Goal: Information Seeking & Learning: Learn about a topic

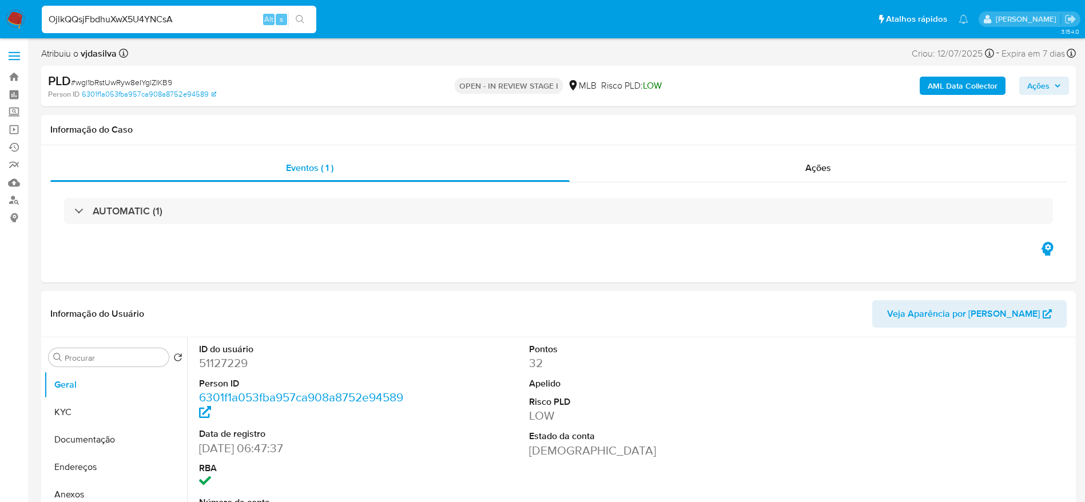
select select "10"
type input "OjlkQQsjFbdhuXwX5U4YNCsA"
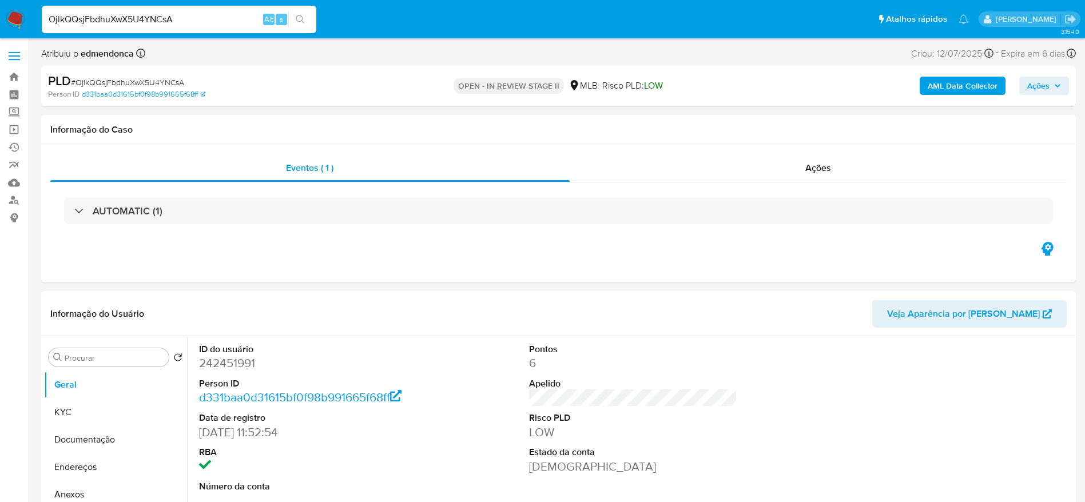
select select "10"
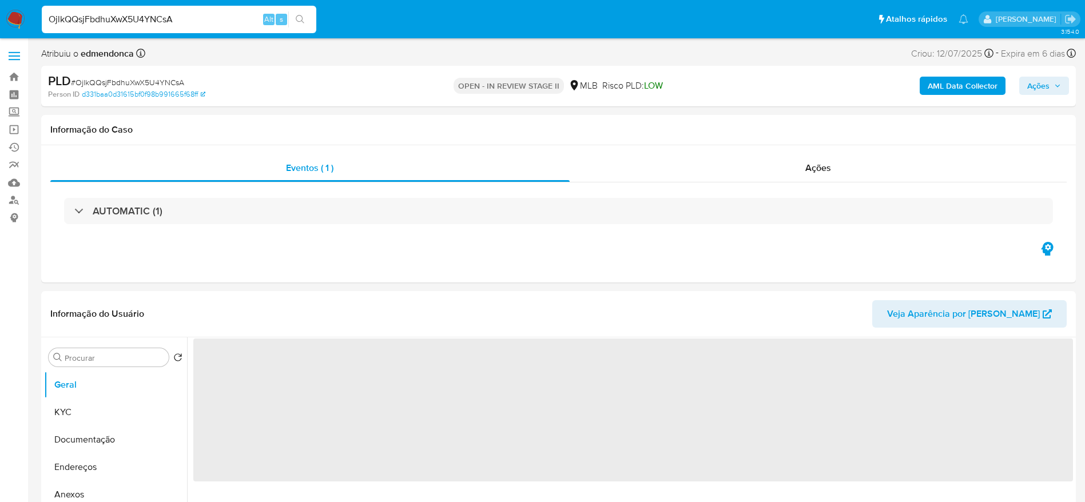
click at [148, 26] on input "OjlkQQsjFbdhuXwX5U4YNCsA" at bounding box center [179, 19] width 274 height 15
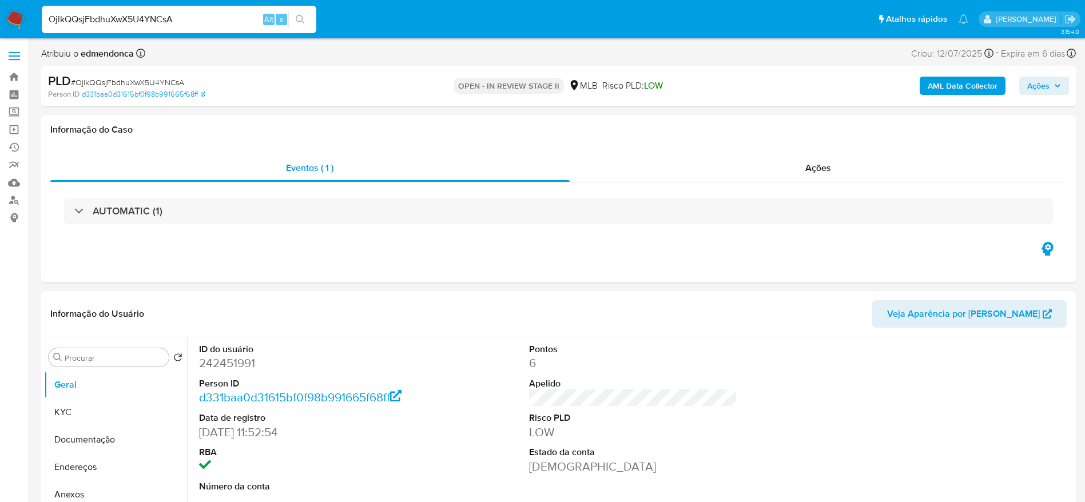
select select "10"
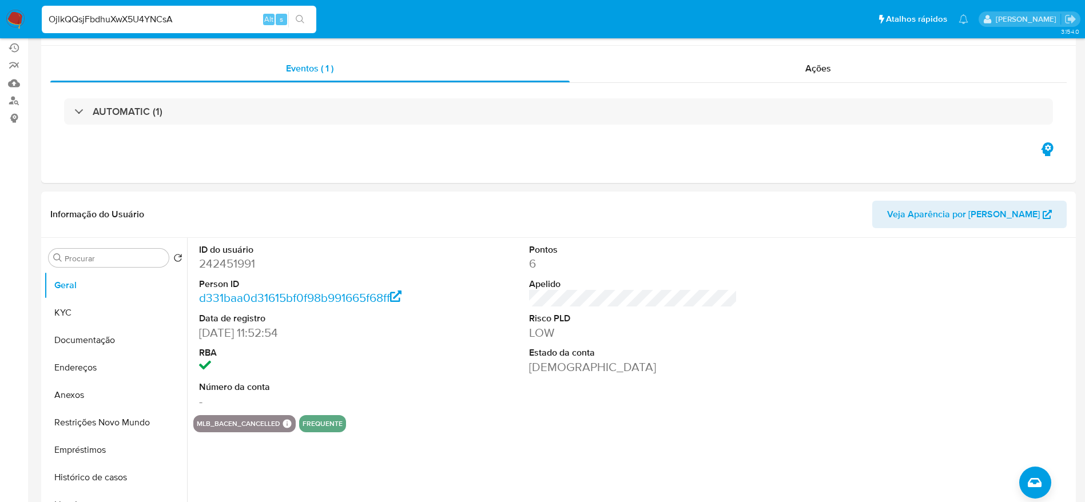
scroll to position [172, 0]
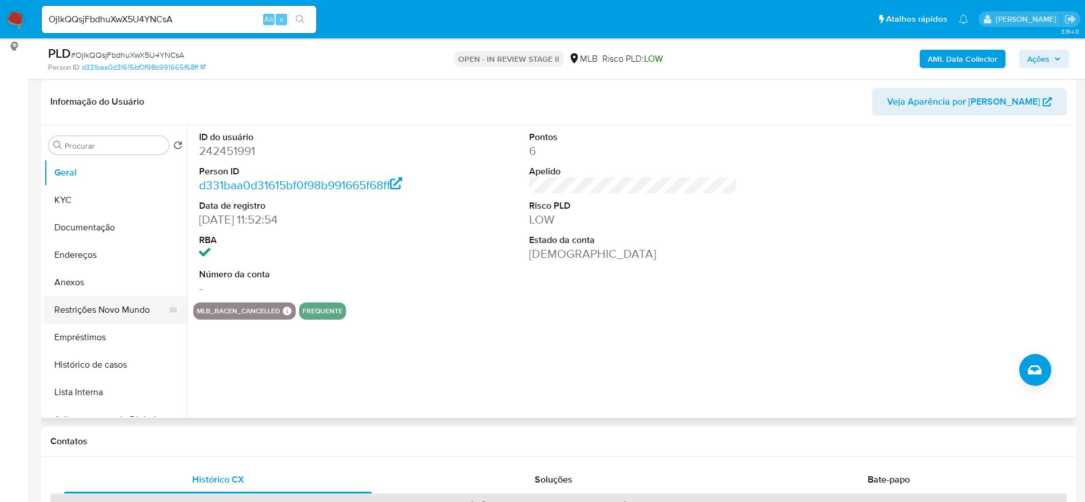
click at [91, 308] on button "Restrições Novo Mundo" at bounding box center [111, 309] width 134 height 27
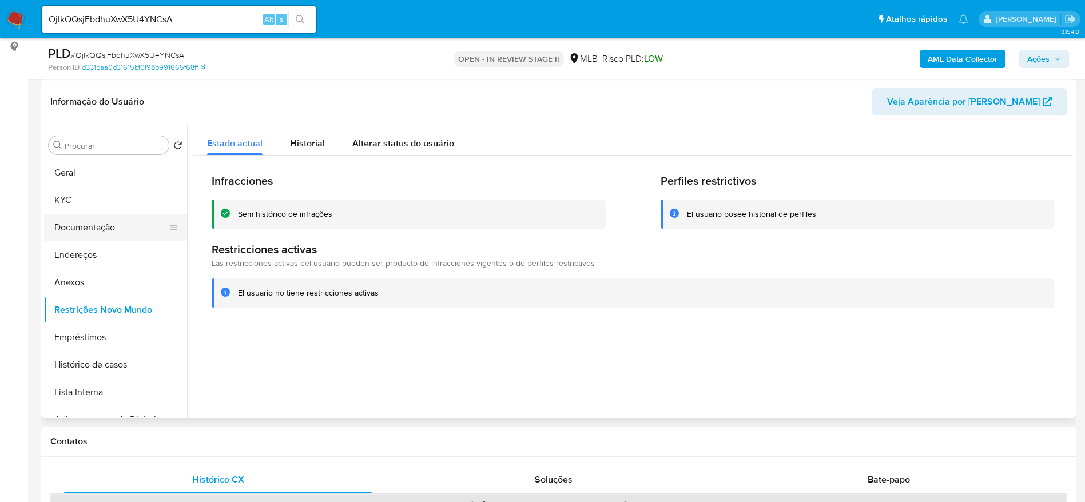
click at [96, 226] on button "Documentação" at bounding box center [111, 227] width 134 height 27
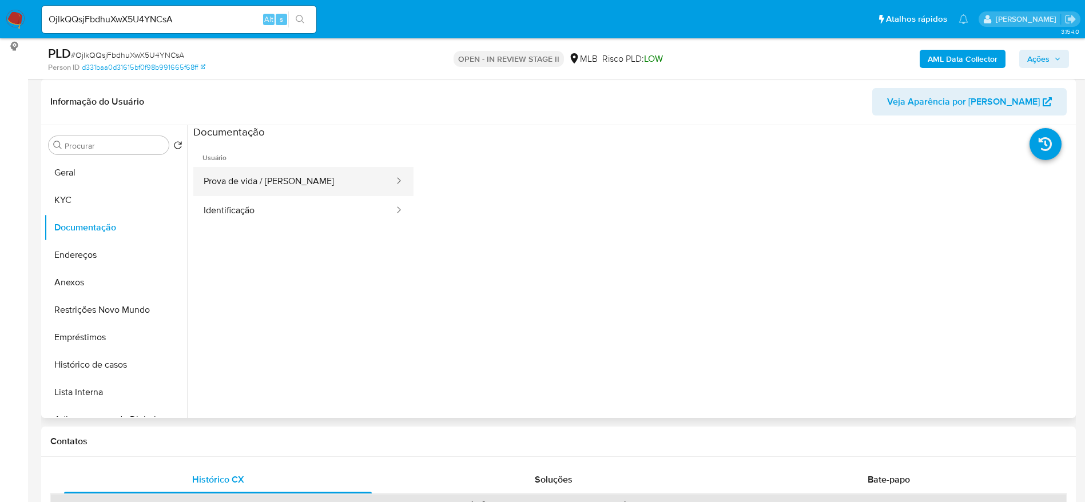
click at [294, 170] on button "Prova de vida / Selfie" at bounding box center [294, 181] width 202 height 29
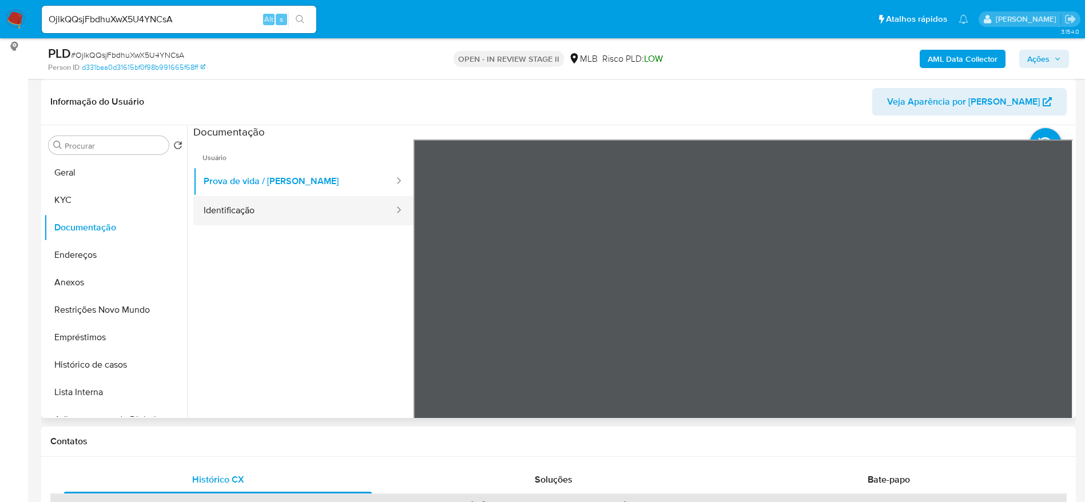
click at [269, 209] on button "Identificação" at bounding box center [294, 210] width 202 height 29
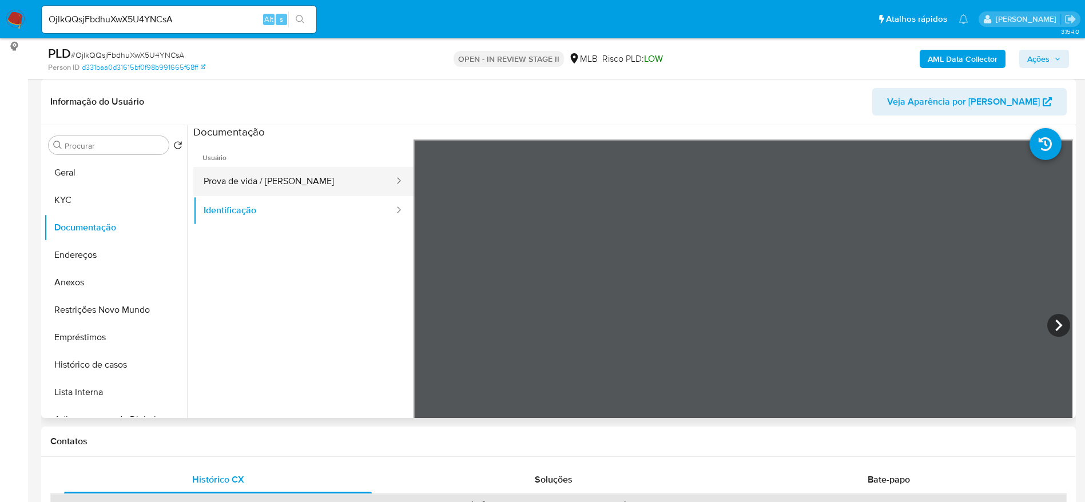
click at [280, 175] on button "Prova de vida / Selfie" at bounding box center [294, 181] width 202 height 29
click at [1042, 53] on span "Ações" at bounding box center [1038, 59] width 22 height 18
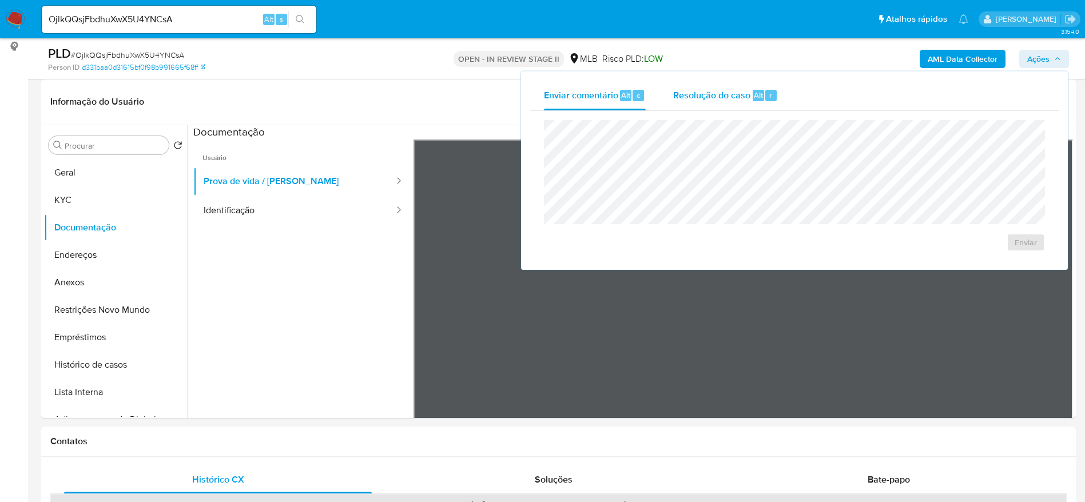
click at [755, 85] on div "Resolução do caso Alt r" at bounding box center [725, 96] width 105 height 30
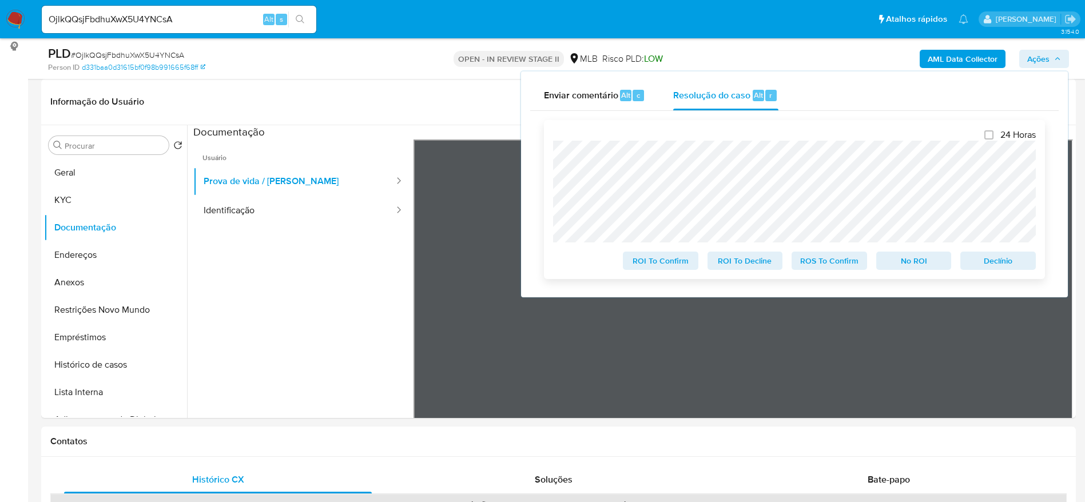
click at [1009, 261] on span "Declínio" at bounding box center [997, 261] width 59 height 16
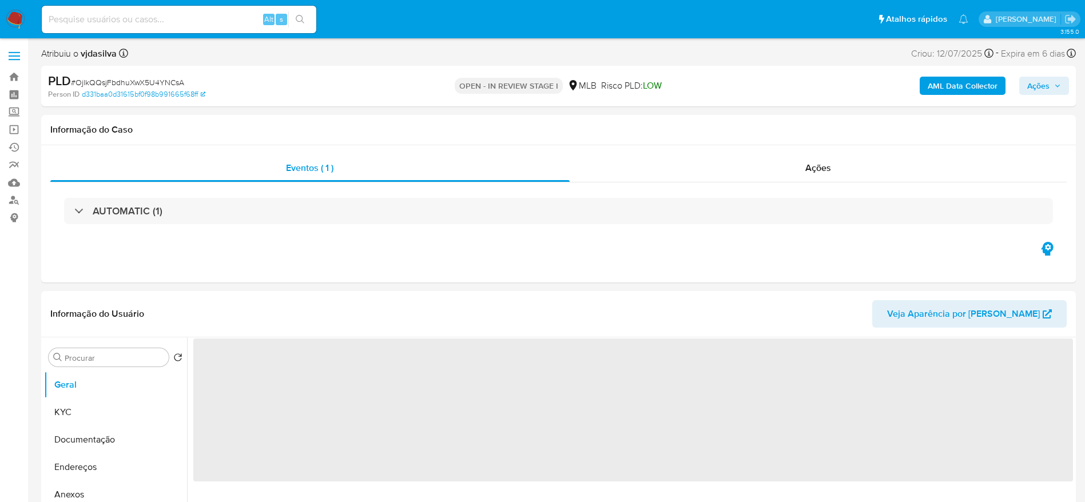
select select "10"
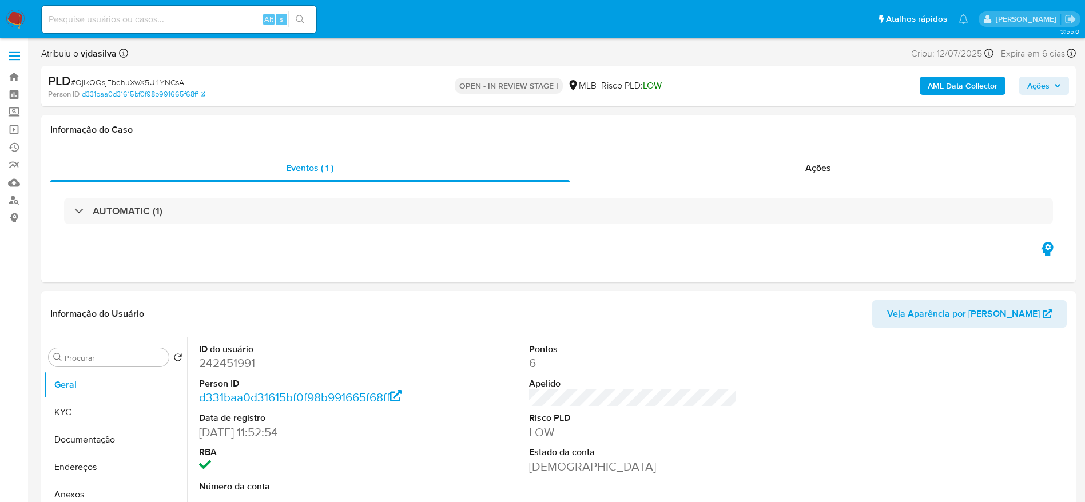
click at [214, 23] on input at bounding box center [179, 19] width 274 height 15
paste input "eBGGfYSQBxV1DwvoUfSWFx0q"
type input "eBGGfYSQBxV1DwvoUfSWFx0q"
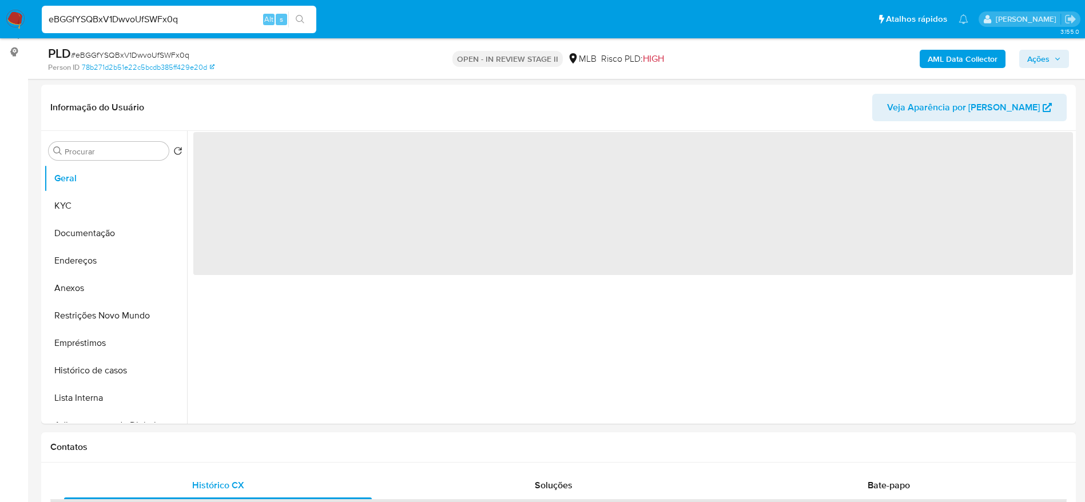
scroll to position [257, 0]
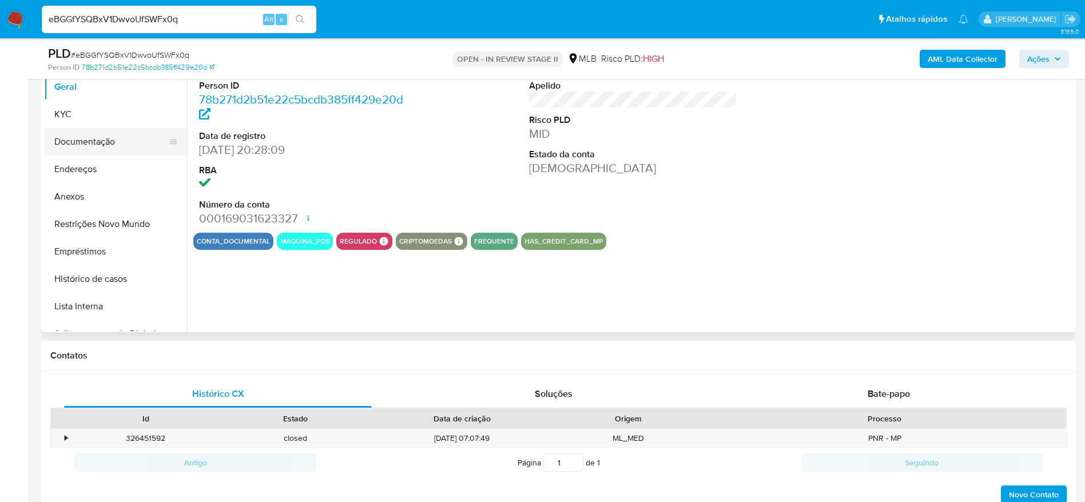
click at [87, 142] on button "Documentação" at bounding box center [111, 141] width 134 height 27
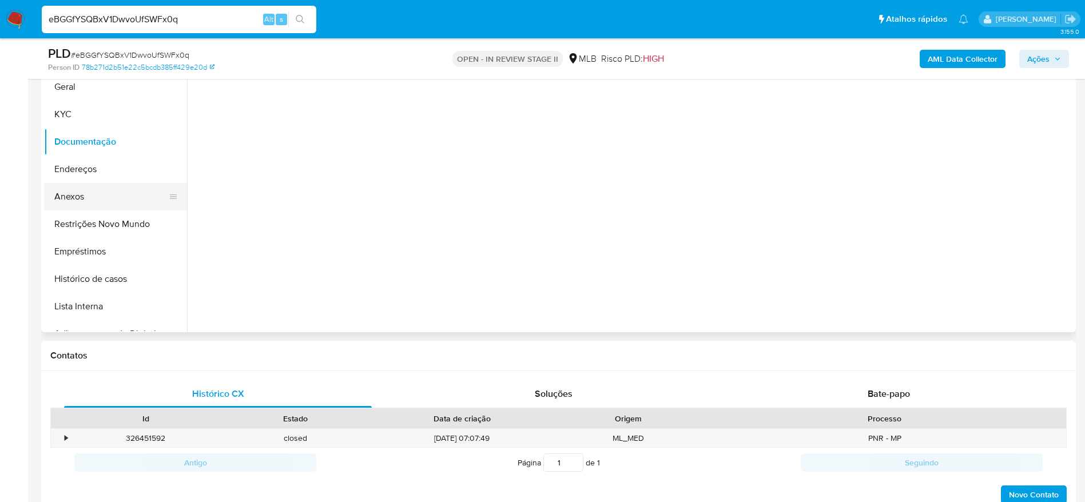
select select "10"
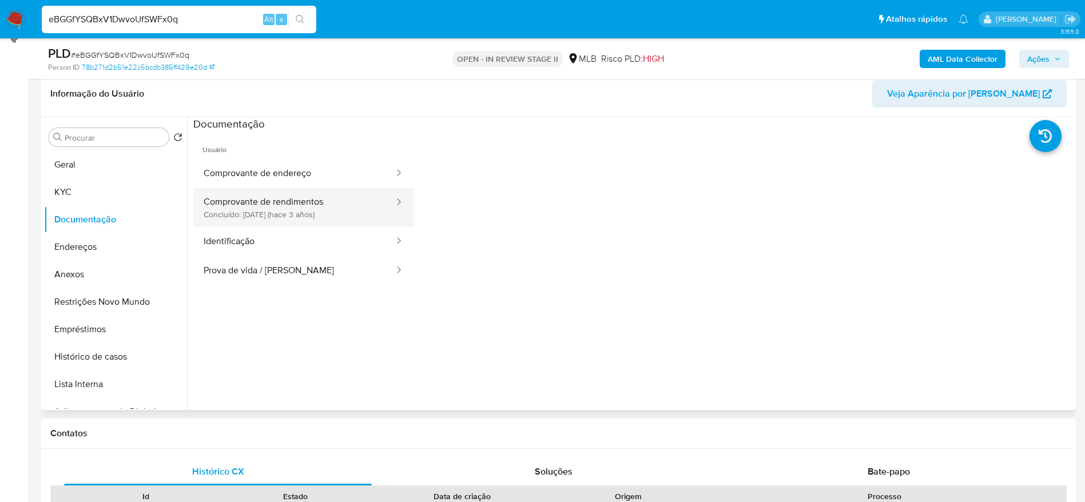
scroll to position [172, 0]
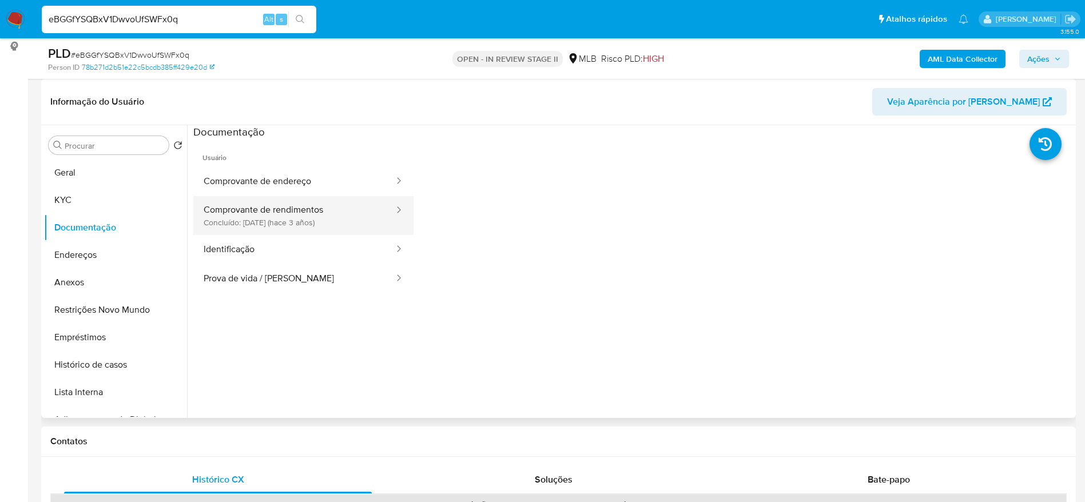
click at [333, 219] on button "Comprovante de rendimentos Concluído: 28/04/2022 (hace 3 años)" at bounding box center [294, 215] width 202 height 39
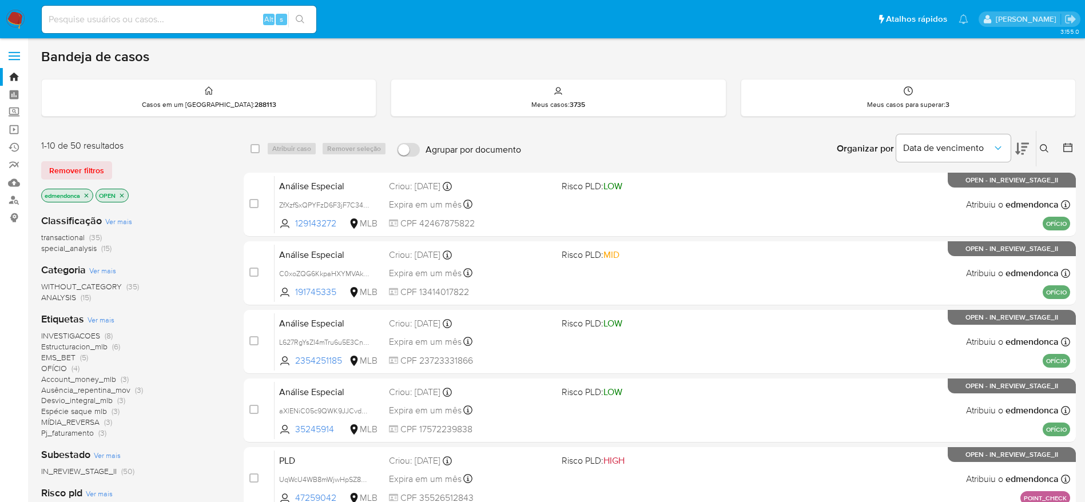
click at [180, 21] on input at bounding box center [179, 19] width 274 height 15
paste input "p1UBkJJqWzPVidFIboy2RPlr"
type input "p1UBkJJqWzPVidFIboy2RPlr"
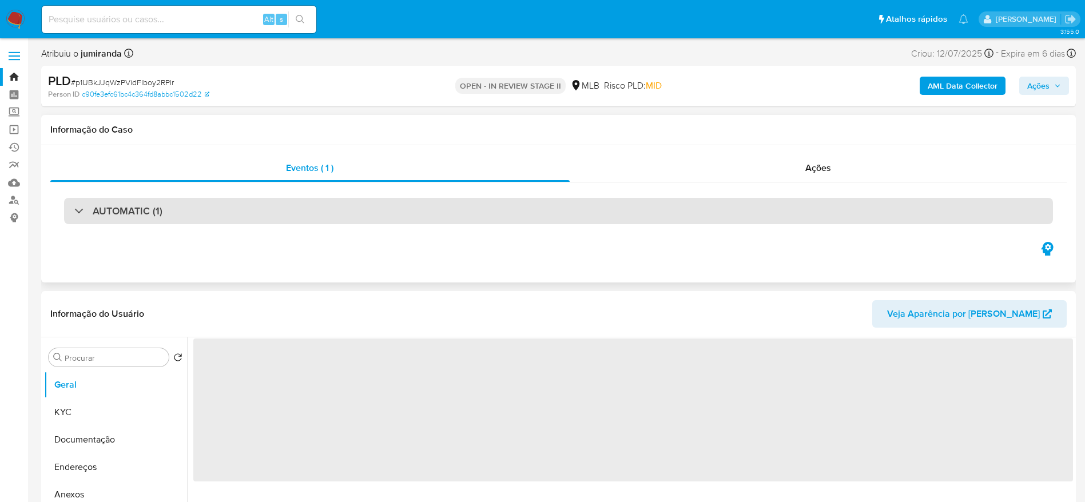
click at [87, 216] on div "AUTOMATIC (1)" at bounding box center [118, 211] width 88 height 13
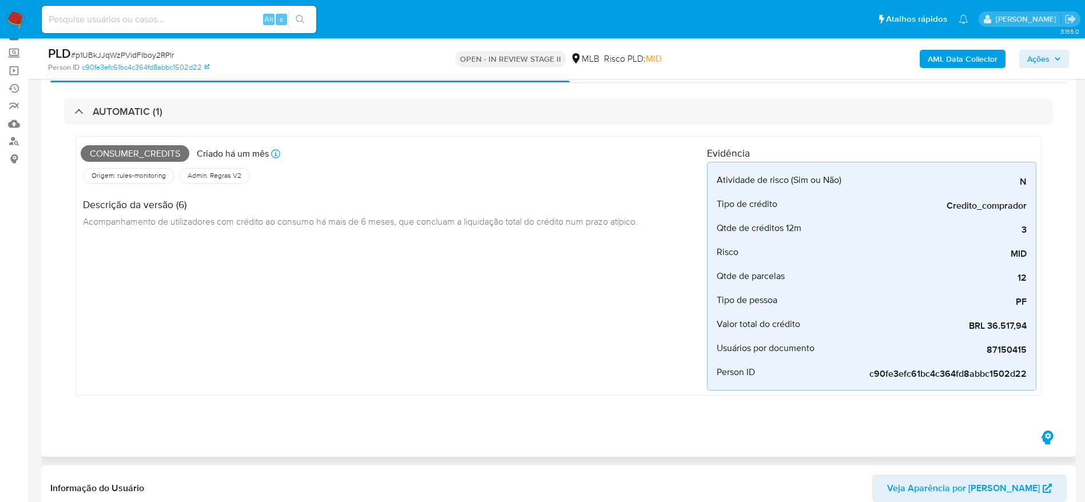
scroll to position [86, 0]
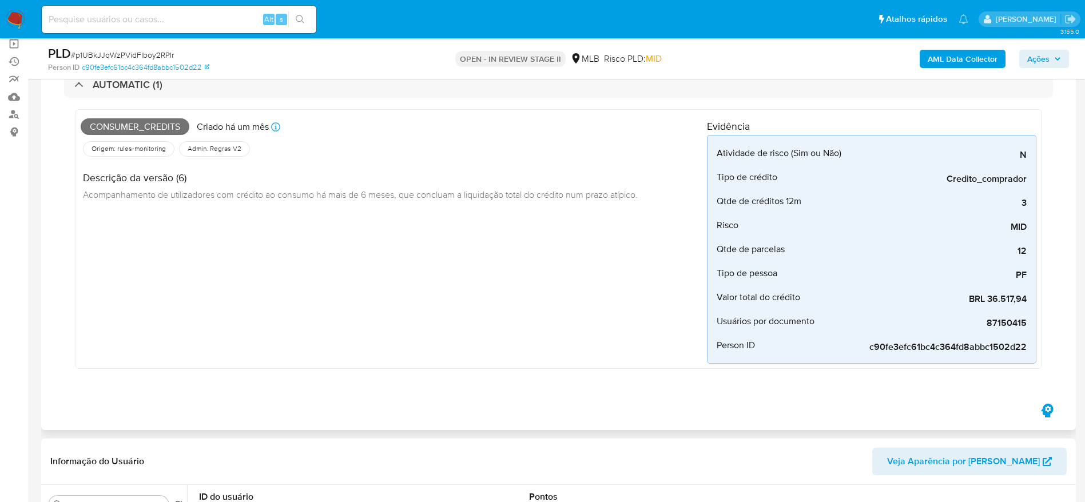
select select "10"
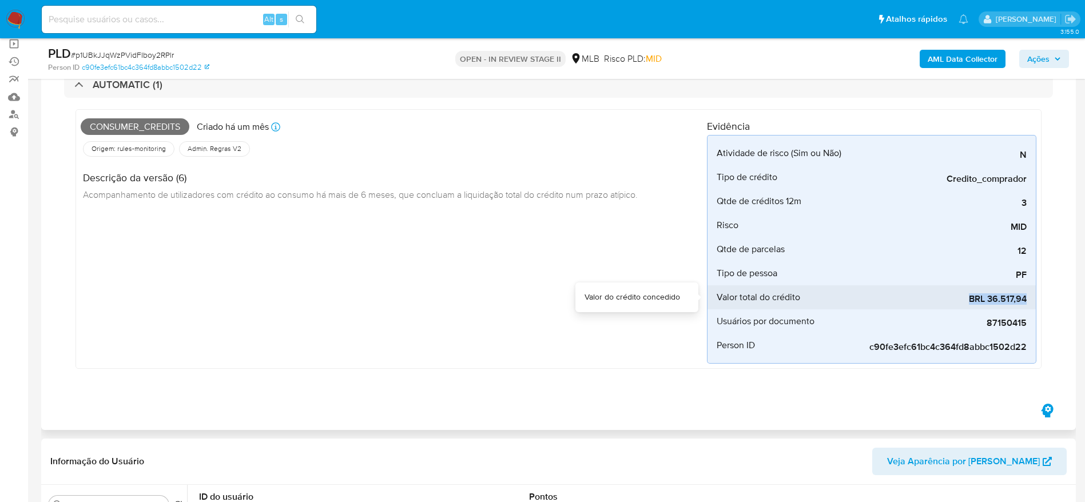
drag, startPoint x: 1033, startPoint y: 298, endPoint x: 970, endPoint y: 301, distance: 63.0
click at [731, 301] on li "Valor total do crédito BRL 36.517,94" at bounding box center [871, 297] width 328 height 24
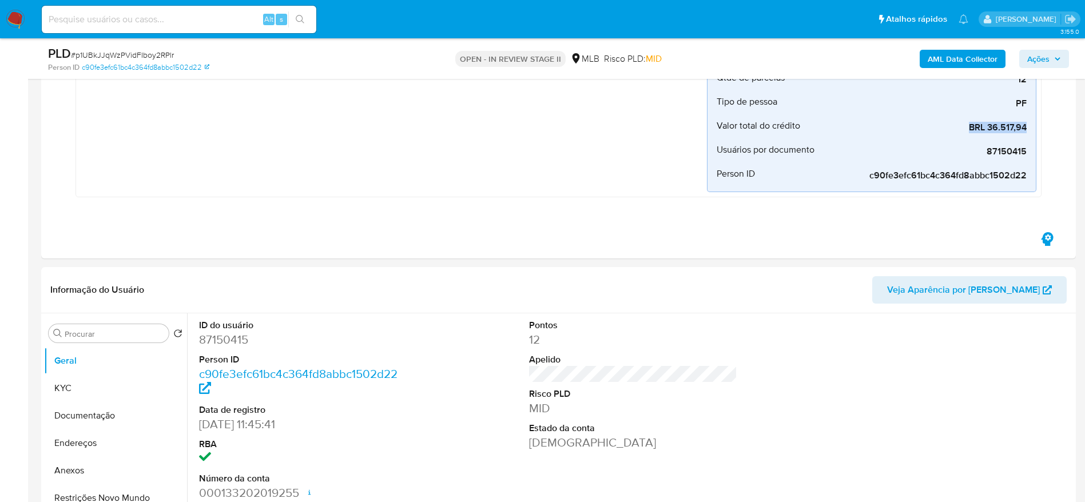
scroll to position [343, 0]
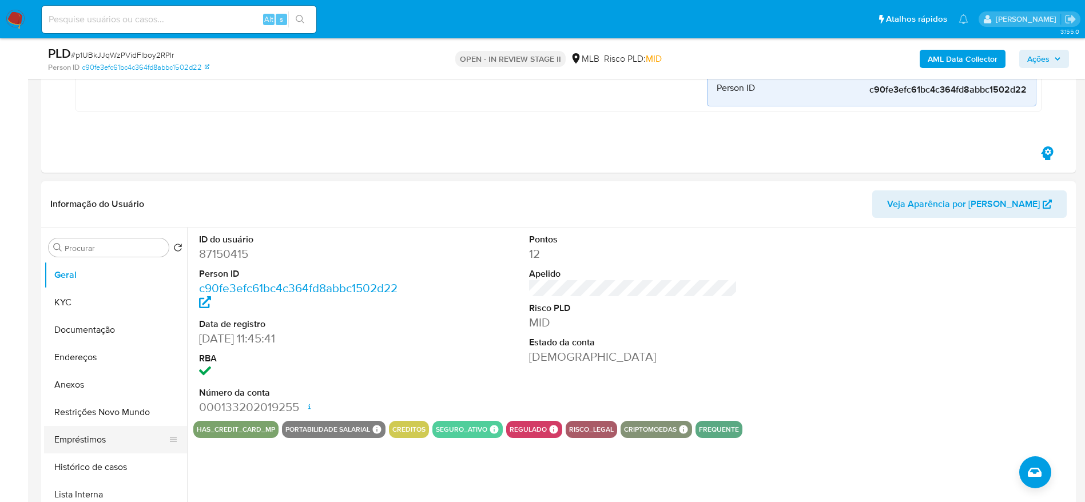
click at [106, 334] on button "Empréstimos" at bounding box center [111, 439] width 134 height 27
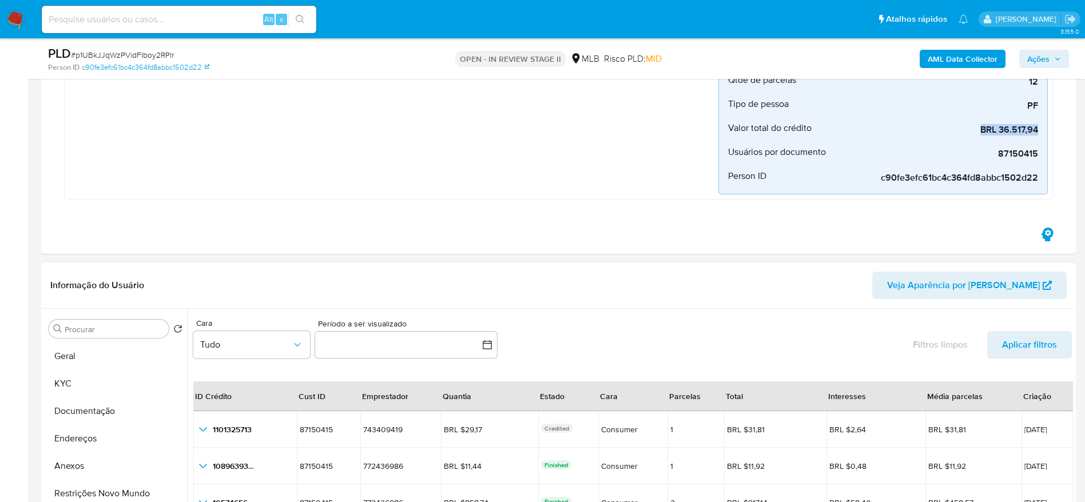
scroll to position [172, 0]
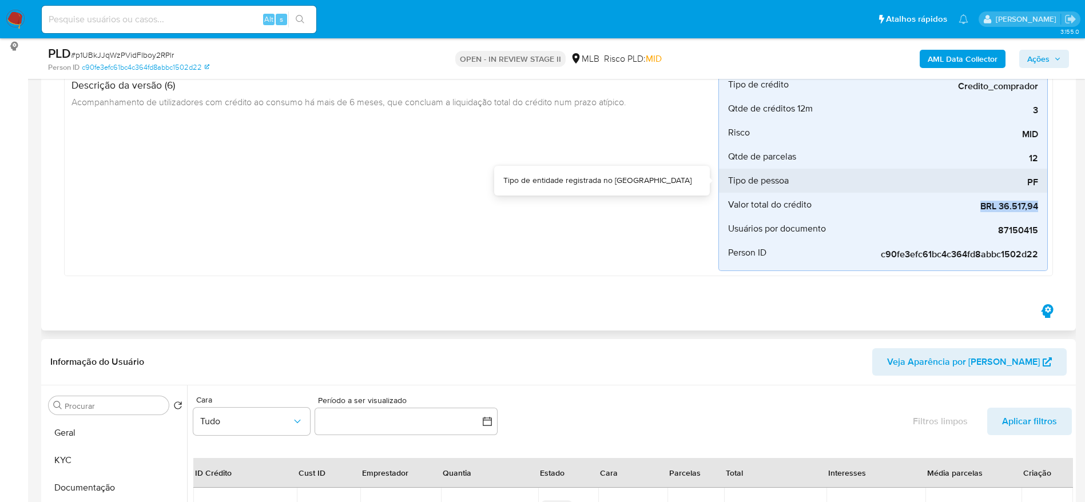
click at [731, 173] on div "Tipo de pessoa" at bounding box center [794, 181] width 132 height 24
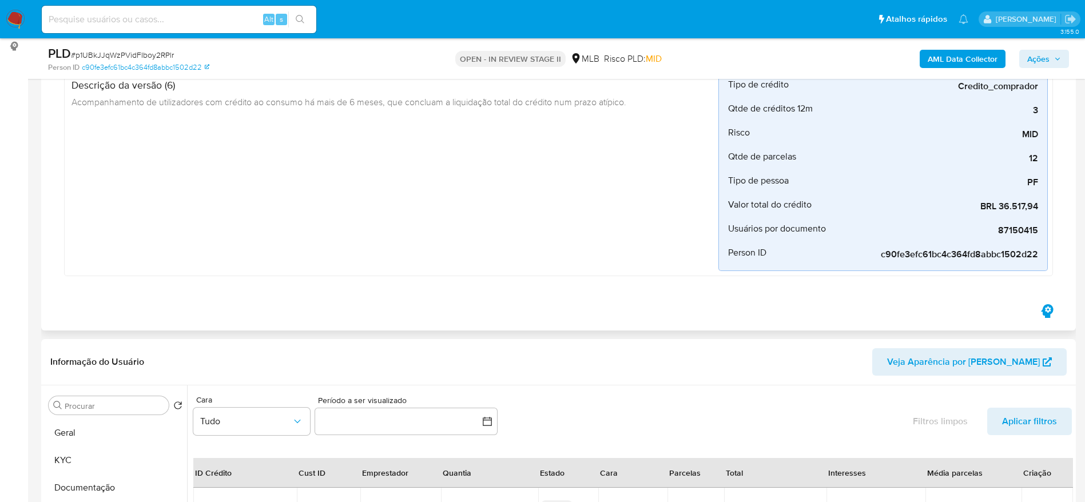
click at [491, 244] on div "Consumer_credits Criado há um mês Criado: 12/07/2025 00:56:35 Origem: rules-mon…" at bounding box center [393, 146] width 649 height 249
drag, startPoint x: 1041, startPoint y: 199, endPoint x: 993, endPoint y: 204, distance: 48.3
click at [731, 204] on li "Valor total do crédito BRL 36.517,94" at bounding box center [883, 205] width 328 height 24
click at [490, 239] on div "Consumer_credits Criado há um mês Criado: 12/07/2025 00:56:35 Origem: rules-mon…" at bounding box center [393, 146] width 649 height 249
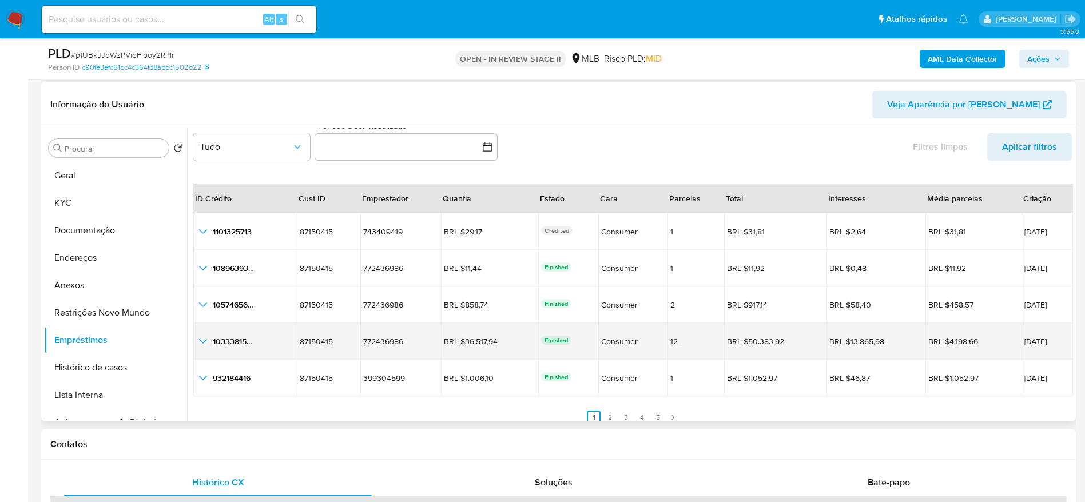
scroll to position [26, 0]
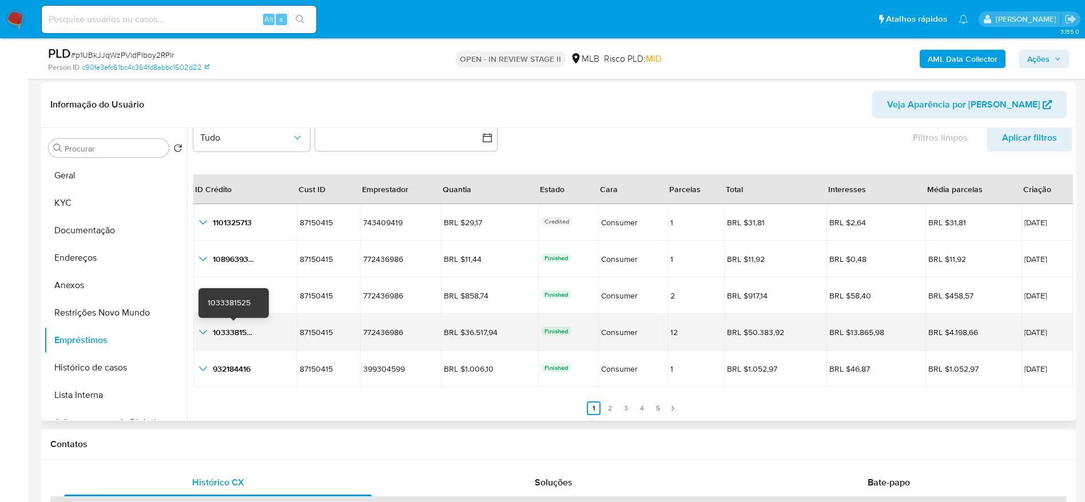
click at [203, 328] on icon "button_show_hidden_detail_by_id_3" at bounding box center [203, 332] width 14 height 14
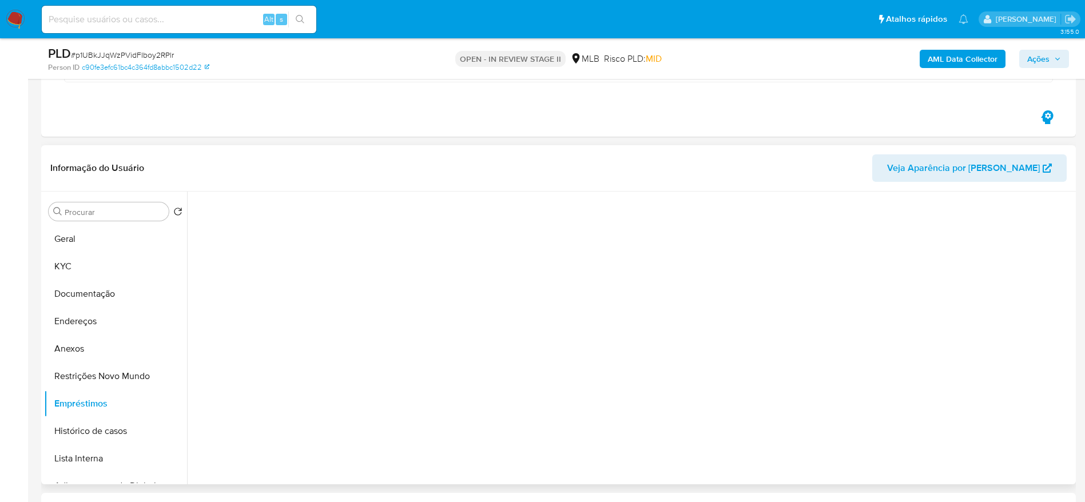
scroll to position [343, 0]
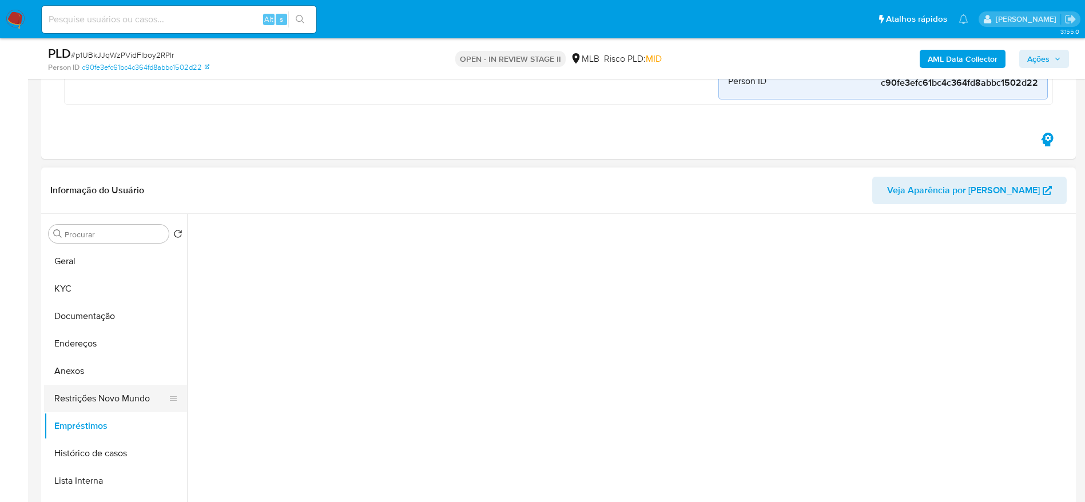
click at [112, 334] on button "Restrições Novo Mundo" at bounding box center [111, 398] width 134 height 27
click at [86, 334] on button "Empréstimos" at bounding box center [111, 425] width 134 height 27
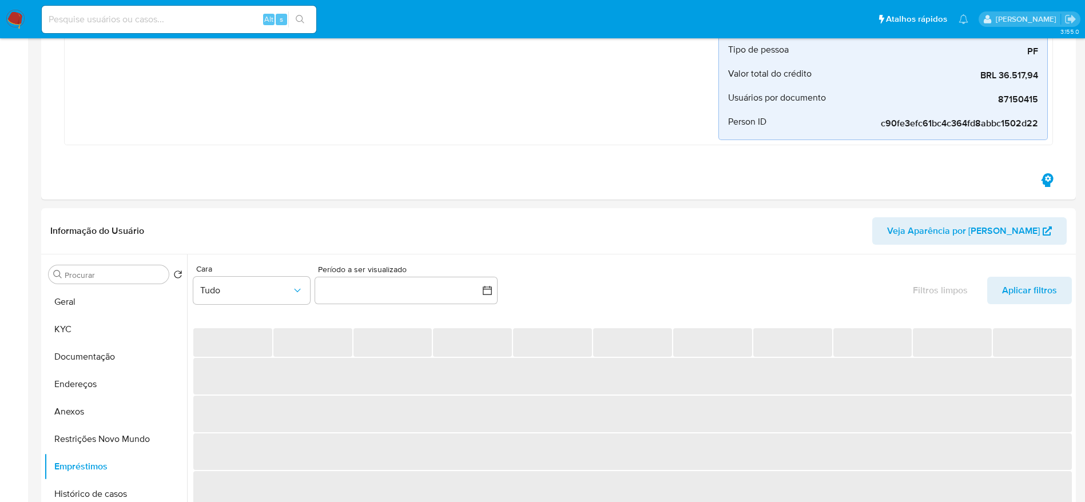
scroll to position [0, 0]
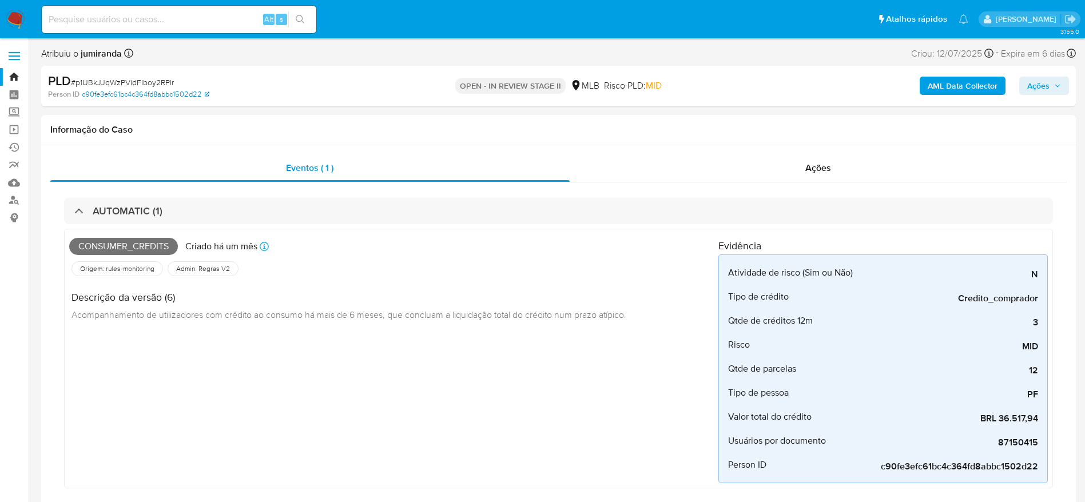
click at [119, 97] on link "c90fe3efc61bc4c364fd8abbc1502d22" at bounding box center [146, 94] width 128 height 10
click at [461, 264] on div "Origem: rules-monitoring Referência ao id da tabela de resultados da regra em r…" at bounding box center [393, 268] width 649 height 19
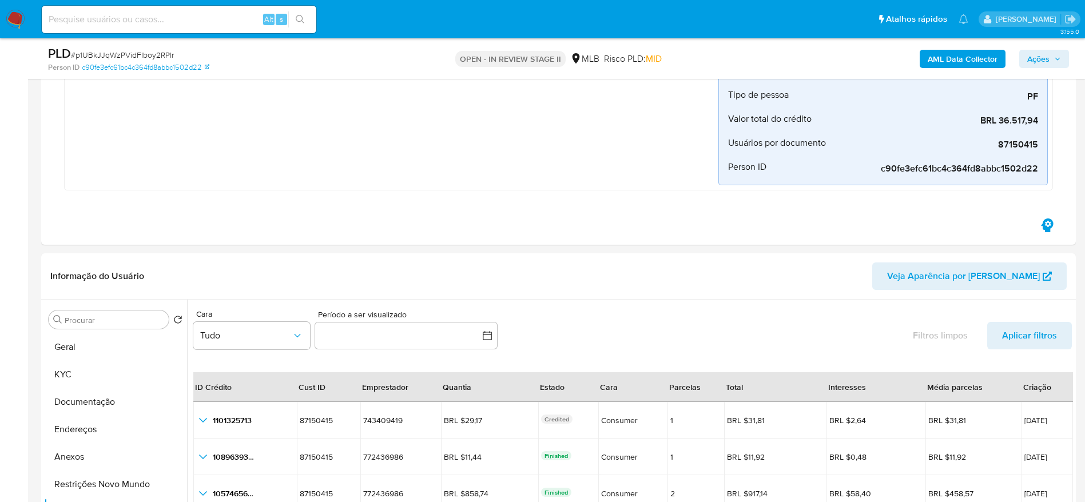
scroll to position [429, 0]
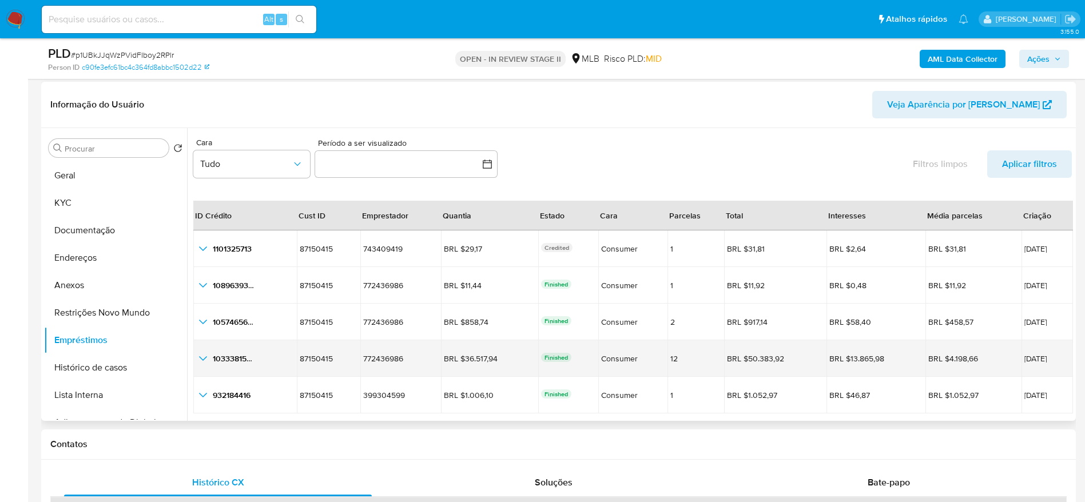
click at [202, 334] on icon "button_show_hidden_detail_by_id_3" at bounding box center [203, 359] width 14 height 14
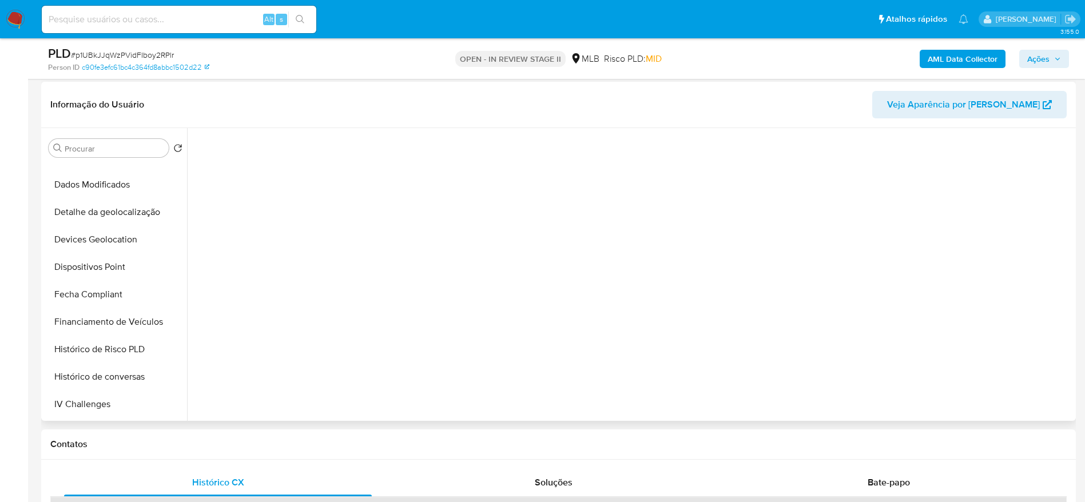
scroll to position [343, 0]
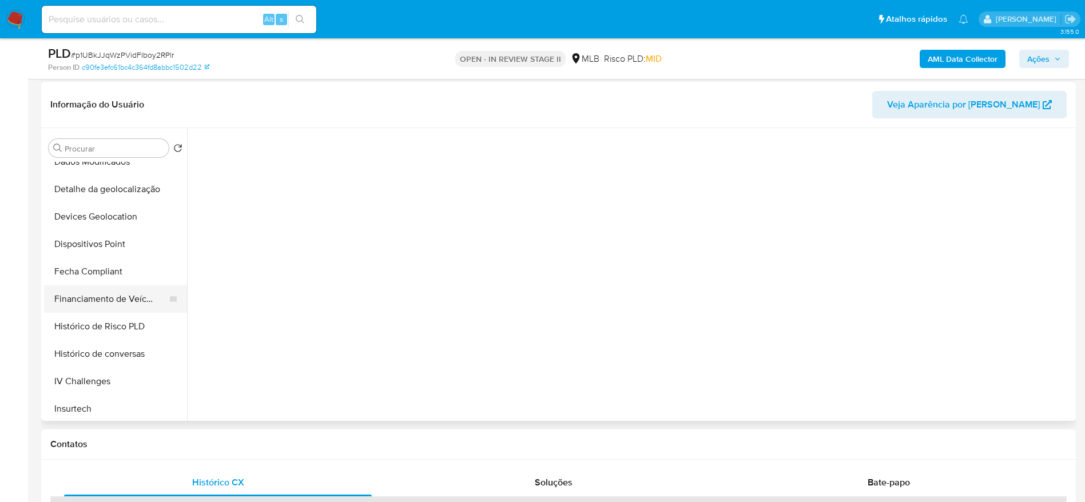
click at [121, 298] on button "Financiamento de Veículos" at bounding box center [111, 298] width 134 height 27
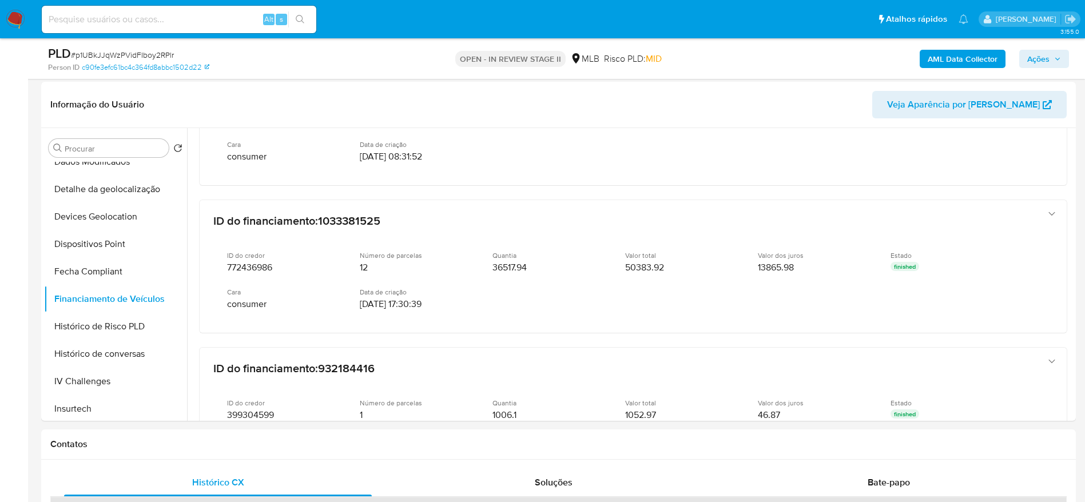
scroll to position [515, 0]
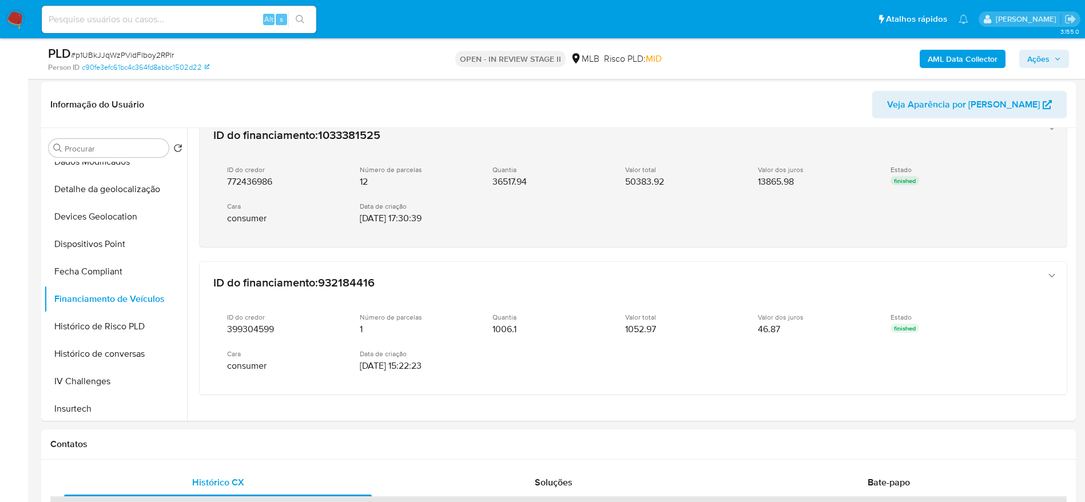
click at [731, 133] on icon "button" at bounding box center [1051, 127] width 11 height 11
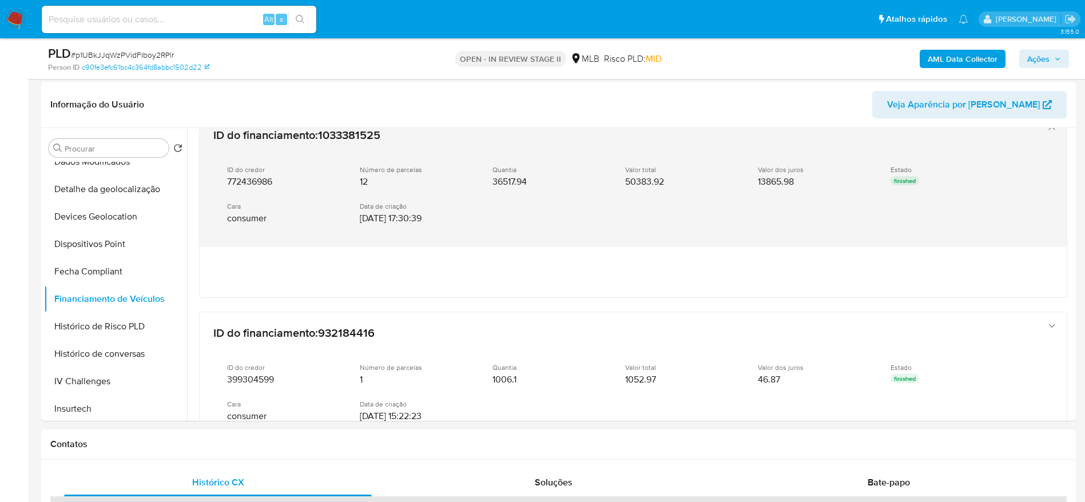
click at [461, 174] on div "Número de parcelas 12" at bounding box center [417, 176] width 114 height 22
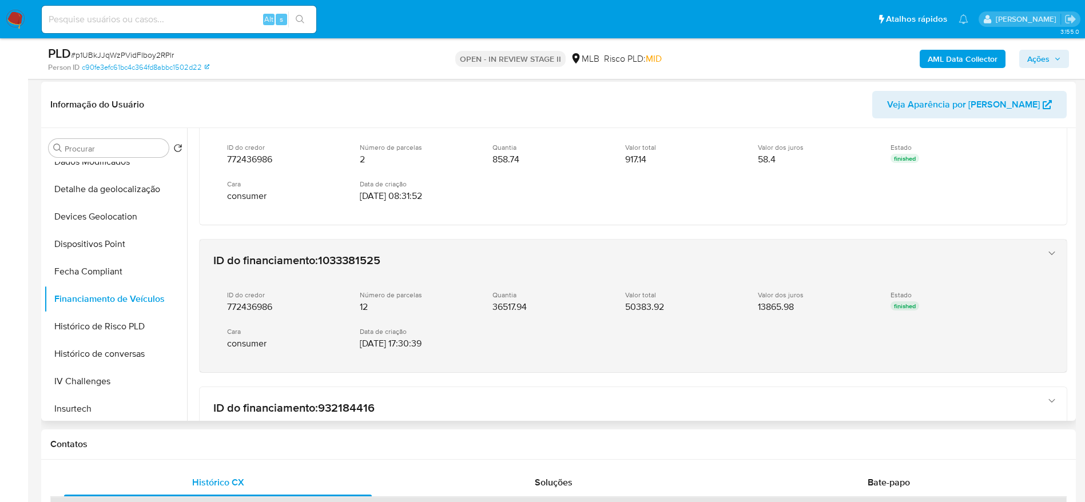
scroll to position [429, 0]
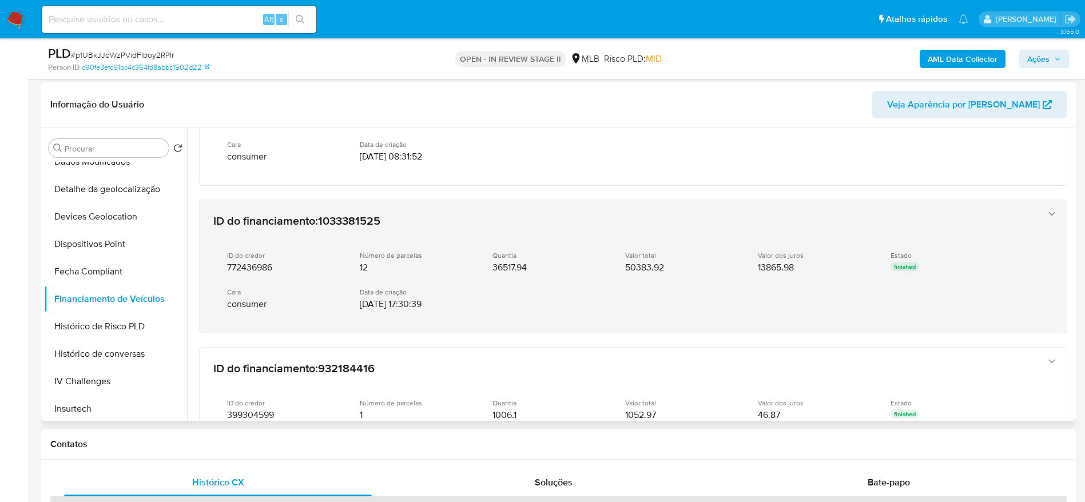
drag, startPoint x: 493, startPoint y: 269, endPoint x: 548, endPoint y: 269, distance: 54.9
click at [548, 269] on div "Quantia 36517.94" at bounding box center [549, 262] width 114 height 22
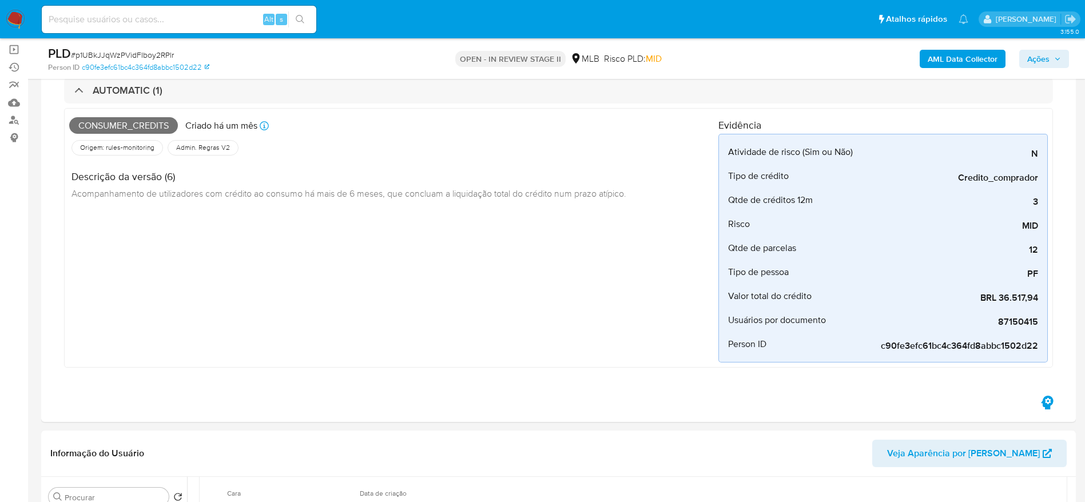
scroll to position [0, 0]
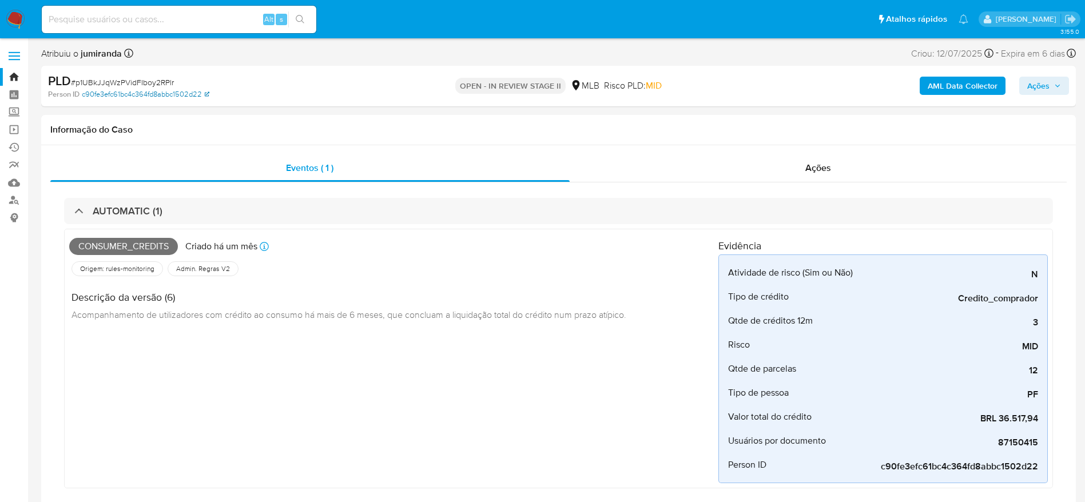
click at [145, 89] on link "c90fe3efc61bc4c364fd8abbc1502d22" at bounding box center [146, 94] width 128 height 10
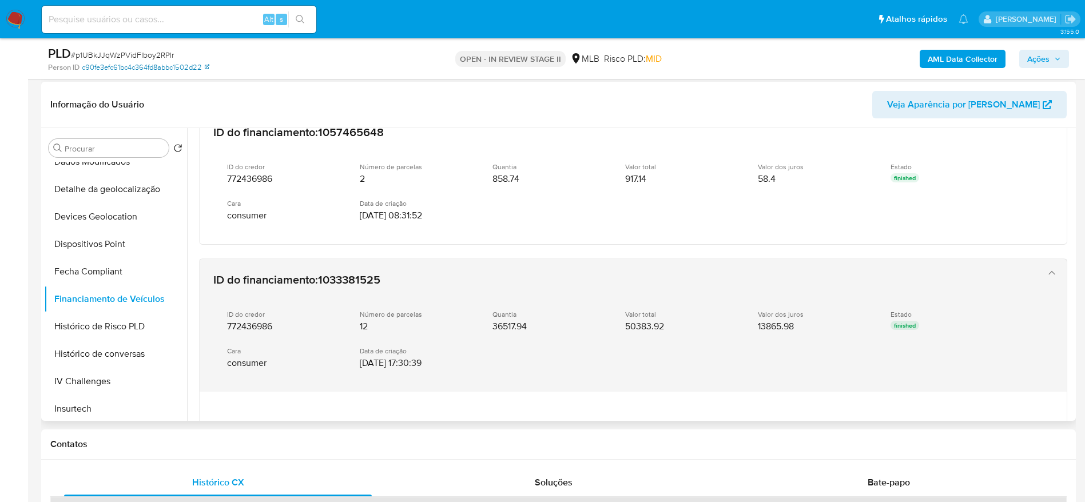
scroll to position [343, 0]
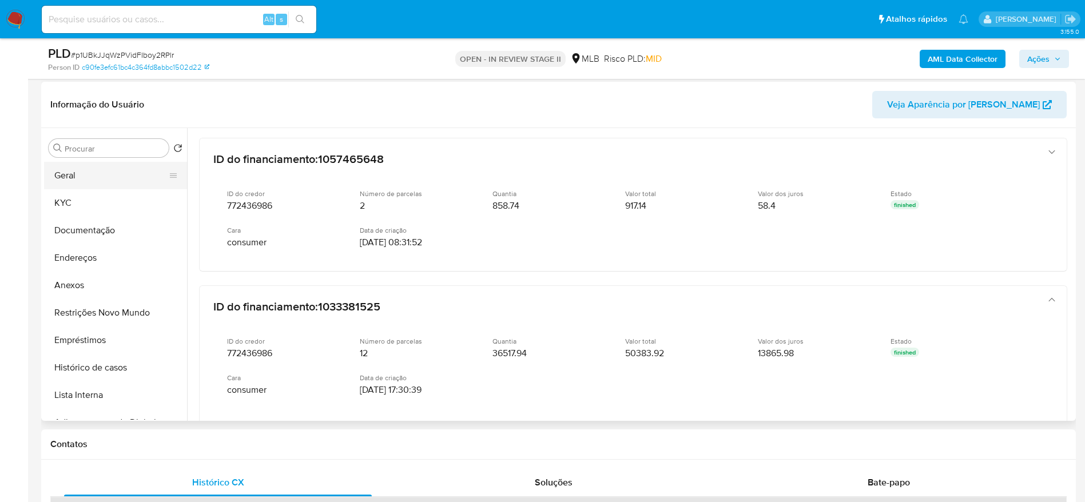
click at [72, 169] on button "Geral" at bounding box center [111, 175] width 134 height 27
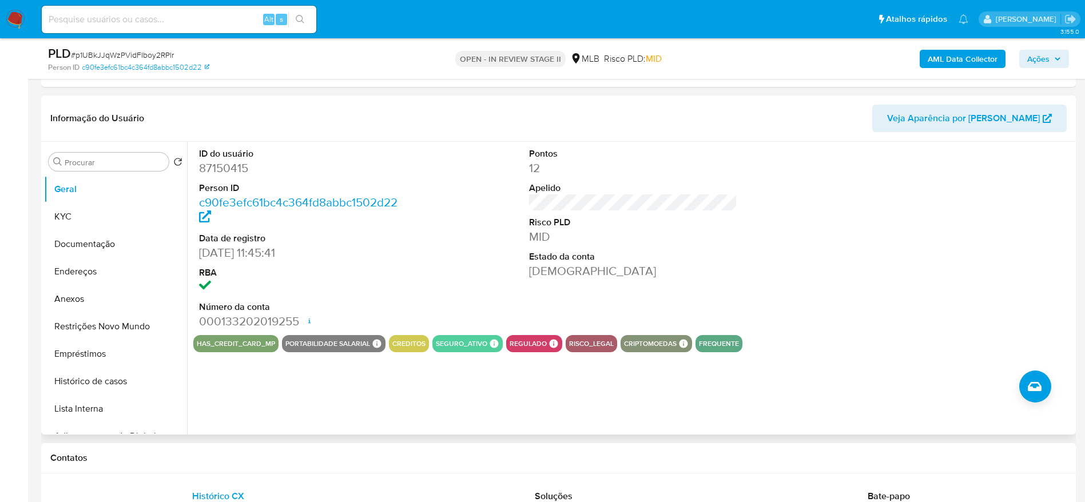
click at [231, 171] on dd "87150415" at bounding box center [303, 168] width 209 height 16
copy dd "87150415"
click at [417, 150] on div "ID do usuário 87150415 Person ID c90fe3efc61bc4c364fd8abbc1502d22 Data de regis…" at bounding box center [632, 238] width 879 height 193
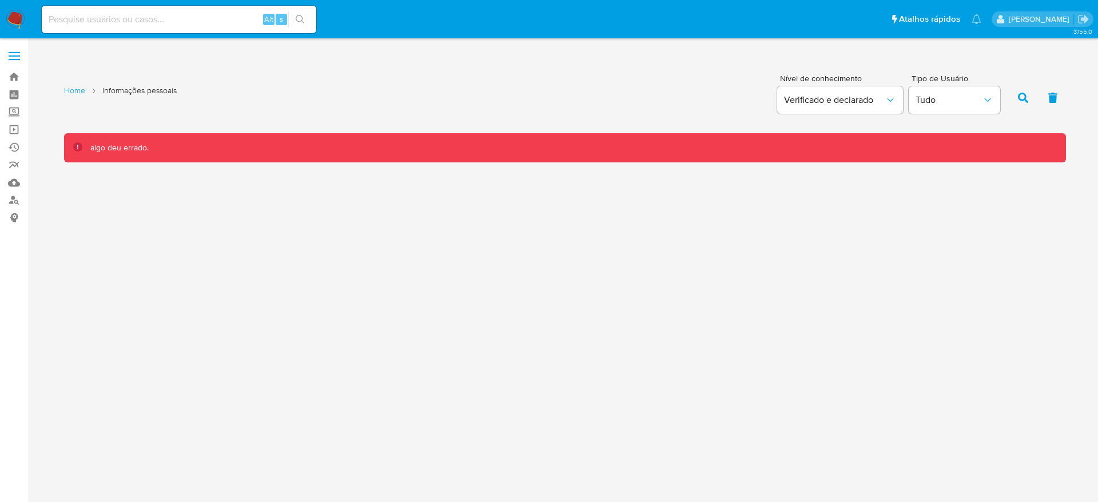
click at [719, 251] on div "3.155.0 Home Informações pessoais Nível de conhecimento Verificado e declarado …" at bounding box center [565, 270] width 1048 height 449
drag, startPoint x: 79, startPoint y: 143, endPoint x: 253, endPoint y: 163, distance: 175.6
click at [253, 163] on div "3.155.0 Home Informações pessoais Nível de conhecimento Verificado e declarado …" at bounding box center [565, 270] width 1048 height 449
click at [288, 260] on div "3.155.0 Home Informações pessoais Nível de conhecimento Verificado e declarado …" at bounding box center [565, 270] width 1048 height 449
click at [287, 260] on div "3.155.0 Home Informações pessoais Nível de conhecimento Verificado e declarado …" at bounding box center [565, 270] width 1048 height 449
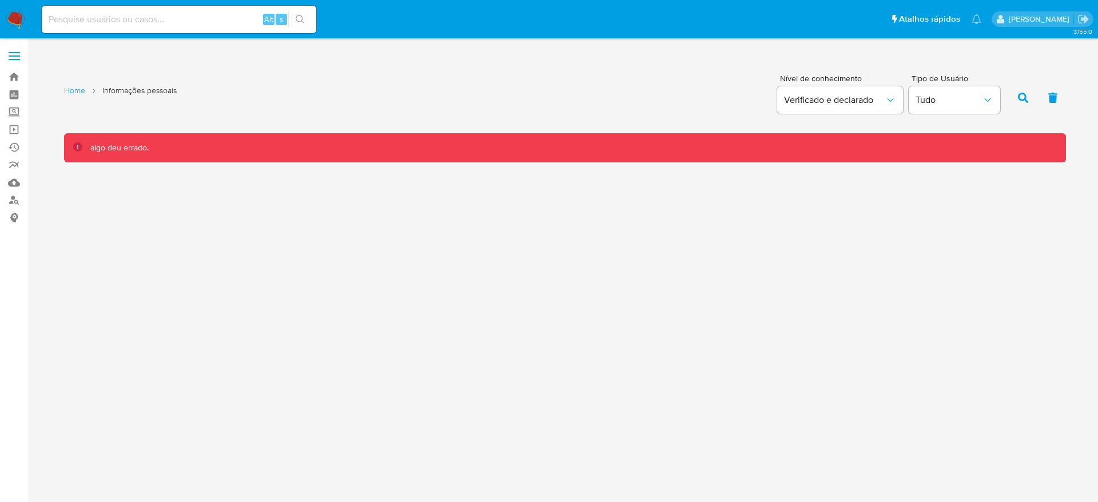
click at [206, 160] on div "algo deu errado." at bounding box center [565, 147] width 1002 height 29
click at [360, 305] on div "3.155.0 Home Informações pessoais Nível de conhecimento Verificado e declarado …" at bounding box center [565, 270] width 1048 height 449
drag, startPoint x: 17, startPoint y: 352, endPoint x: 27, endPoint y: 361, distance: 14.2
click at [17, 352] on aside "Bandeja Painel Screening Pesquisa em Listas Watchlist Ferramentas Operações em …" at bounding box center [14, 251] width 28 height 502
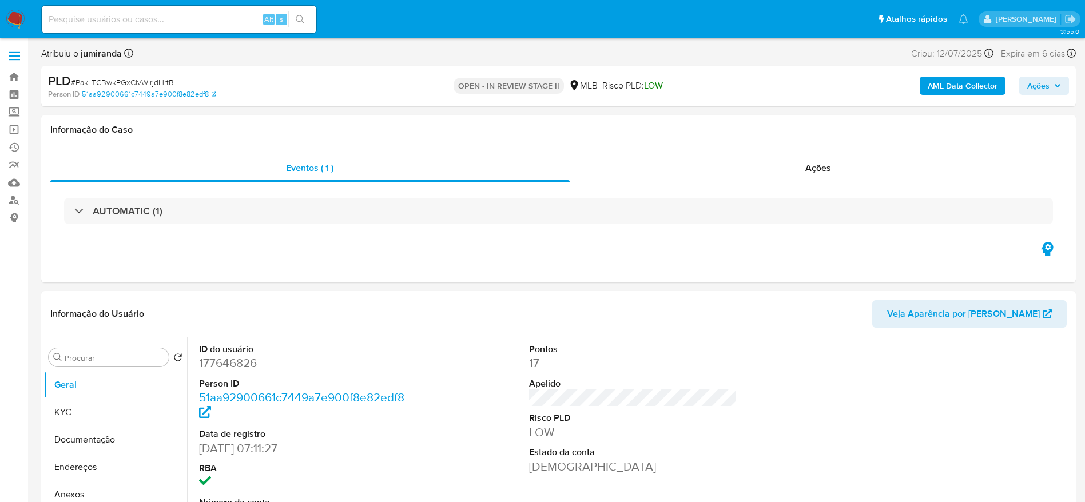
select select "10"
click at [333, 59] on div "Atribuiu o jumiranda Asignado el: [DATE] 16:50:15 Criou: [DATE] Criou: [DATE] 0…" at bounding box center [558, 56] width 1034 height 20
click at [174, 90] on link "51aa92900661c7449a7e900f8e82edf8" at bounding box center [149, 94] width 134 height 10
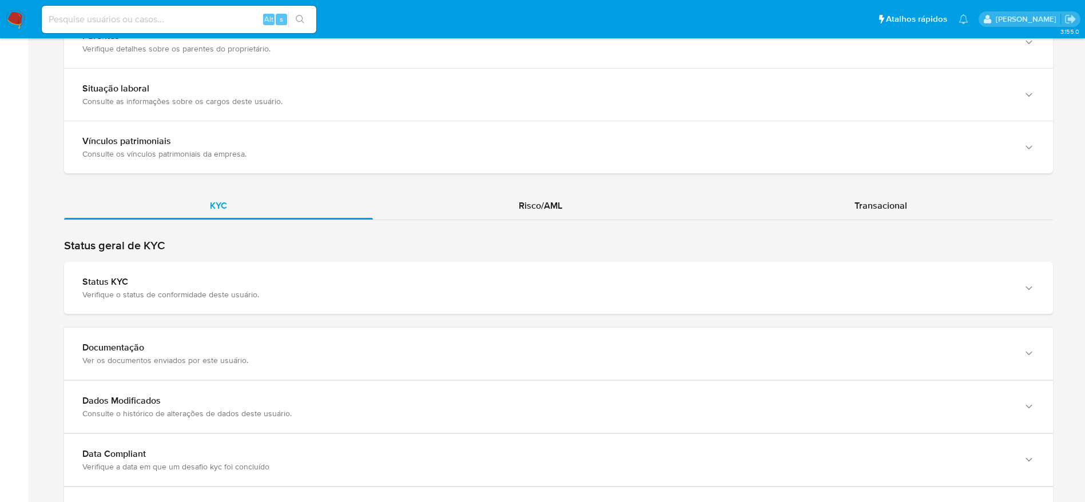
scroll to position [944, 0]
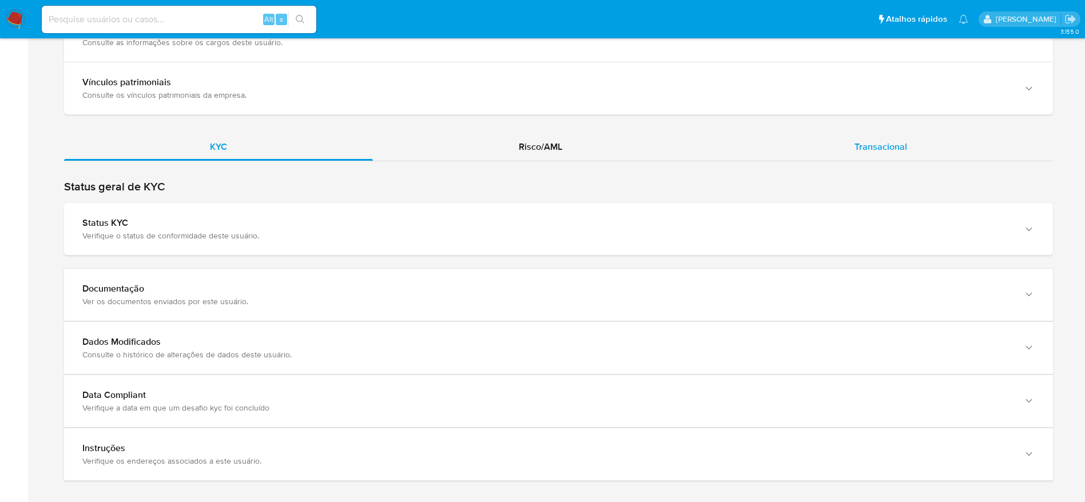
click at [872, 148] on span "Transacional" at bounding box center [880, 146] width 53 height 13
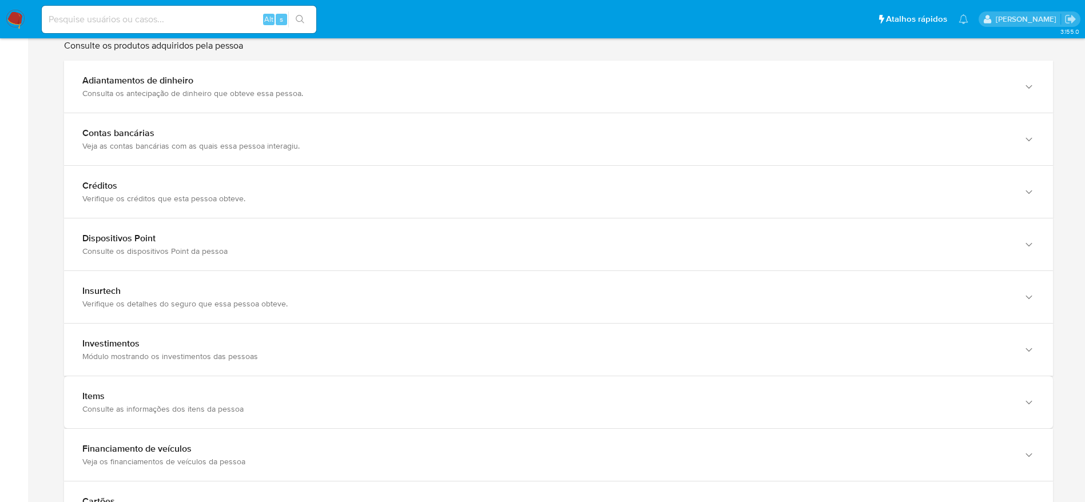
scroll to position [1238, 0]
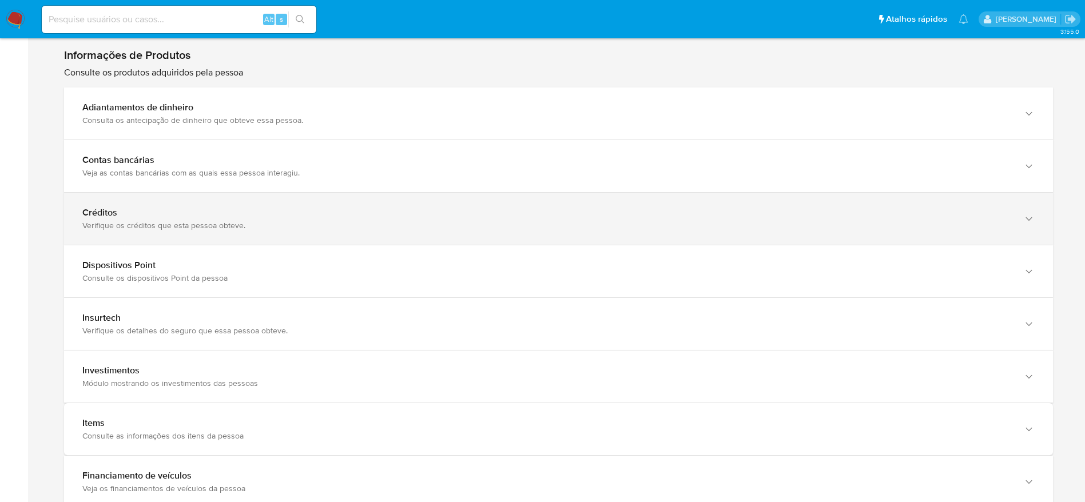
click at [124, 224] on div "Verifique os créditos que esta pessoa obteve." at bounding box center [546, 225] width 929 height 10
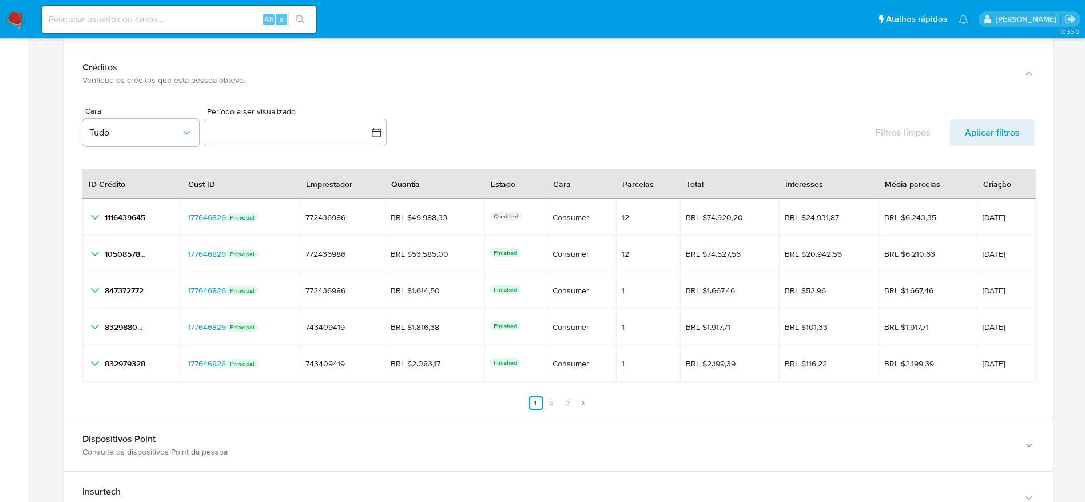
scroll to position [1410, 0]
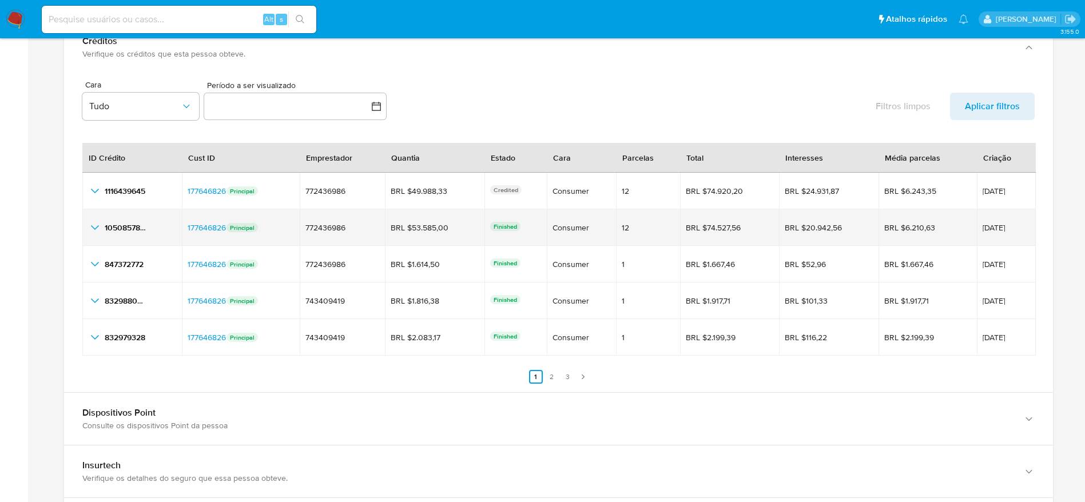
click at [95, 222] on icon "button_show_hidden_detail_by_id_1" at bounding box center [95, 228] width 14 height 14
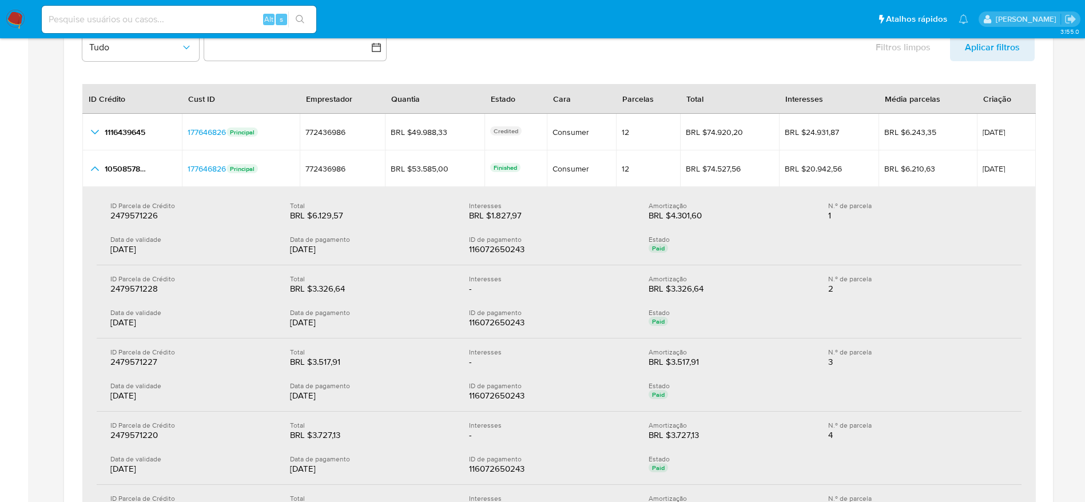
scroll to position [1495, 0]
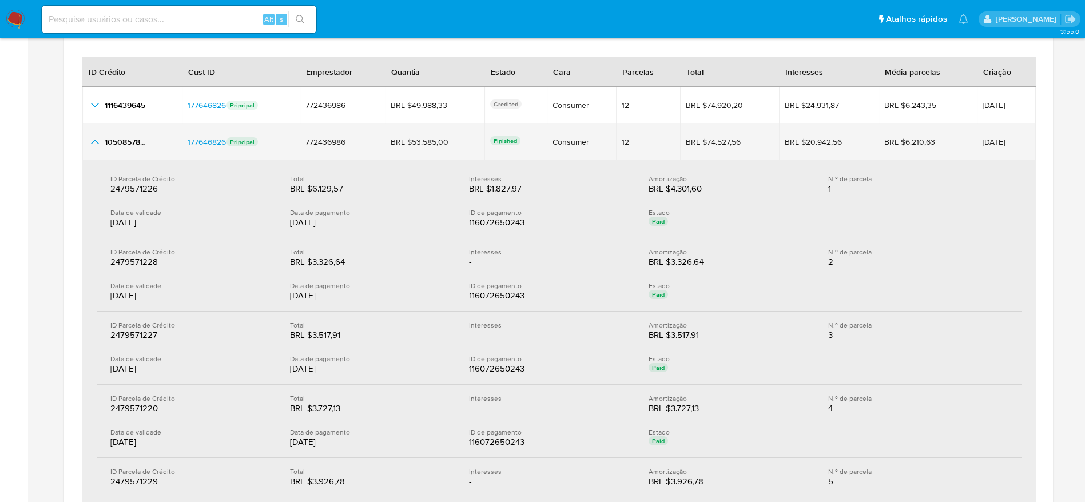
click at [93, 142] on icon "button_show_hidden_detail_by_id_1" at bounding box center [95, 142] width 8 height 5
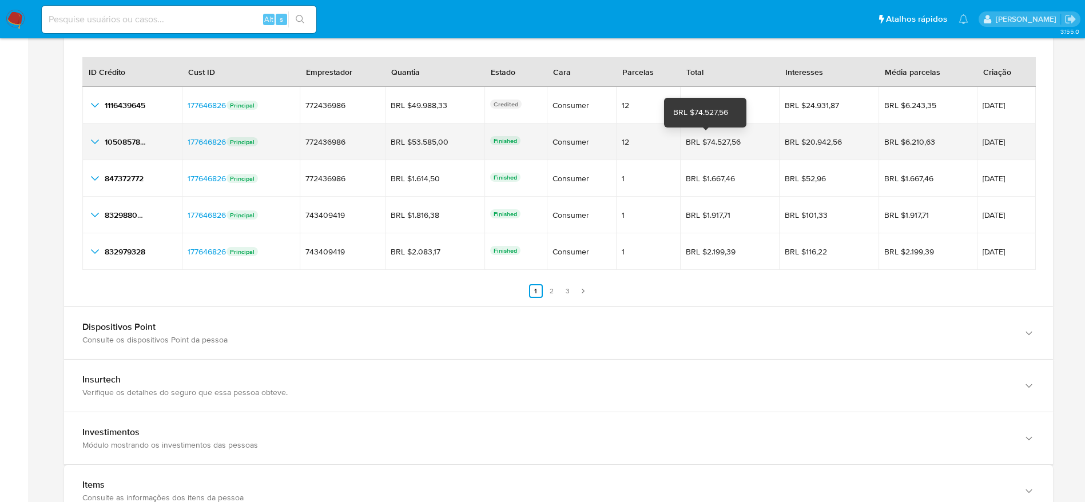
drag, startPoint x: 741, startPoint y: 137, endPoint x: 686, endPoint y: 142, distance: 55.1
click at [686, 142] on div "BRL $74.527,56 BRL $74.527,56" at bounding box center [730, 142] width 88 height 10
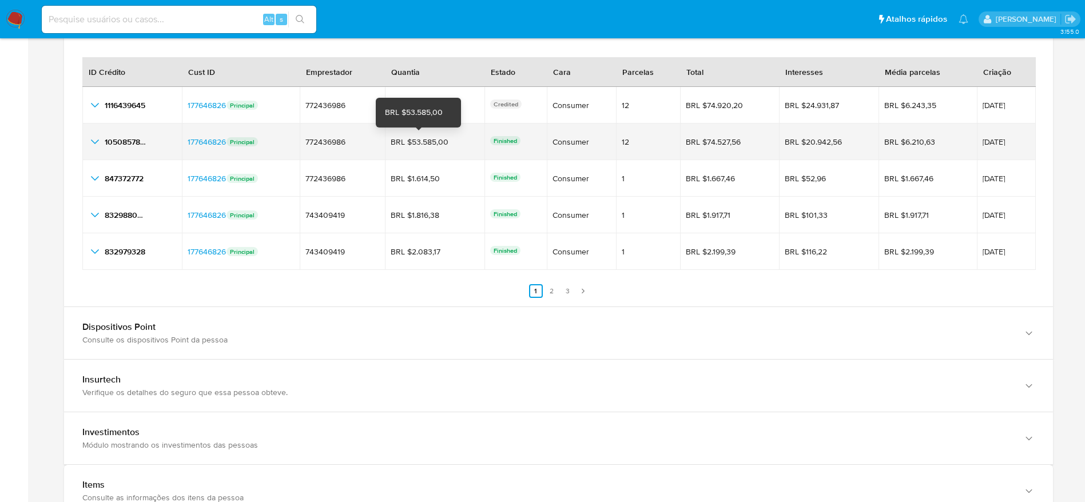
click at [430, 144] on div "BRL $53.585,00" at bounding box center [423, 142] width 64 height 10
drag, startPoint x: 404, startPoint y: 140, endPoint x: 443, endPoint y: 140, distance: 38.9
click at [443, 140] on div "BRL $53.585,00" at bounding box center [423, 142] width 64 height 10
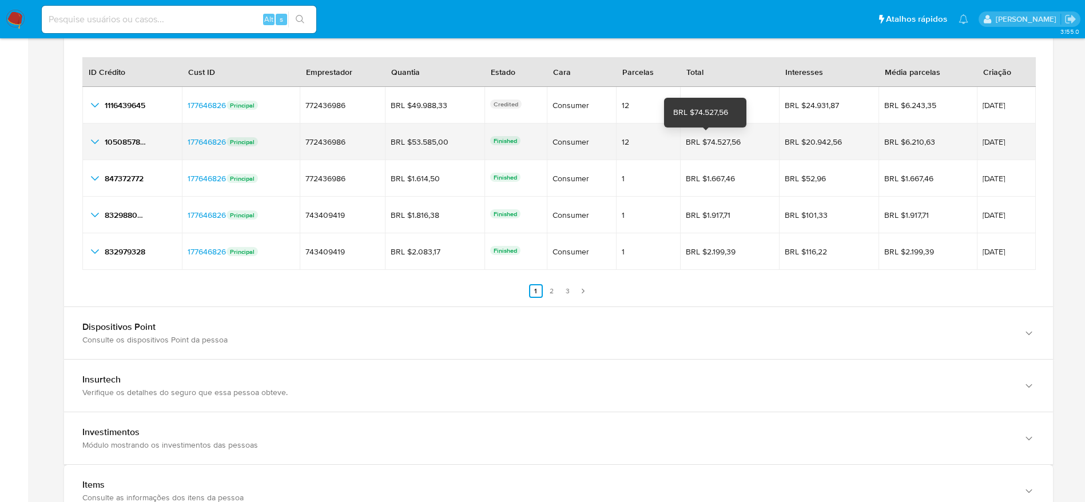
click at [709, 140] on div "BRL $74.527,56" at bounding box center [718, 142] width 64 height 10
click at [709, 139] on div "BRL $74.527,56" at bounding box center [718, 142] width 64 height 10
click at [93, 140] on icon "button_show_hidden_detail_by_id_1" at bounding box center [95, 142] width 14 height 14
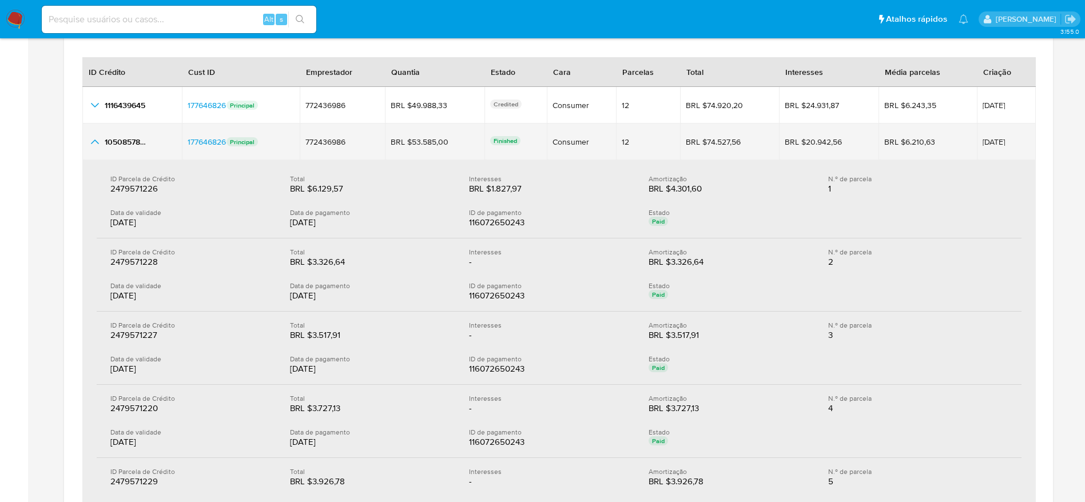
drag, startPoint x: 1017, startPoint y: 142, endPoint x: 963, endPoint y: 142, distance: 53.8
click at [982, 142] on span "09/06/2025" at bounding box center [1005, 142] width 47 height 8
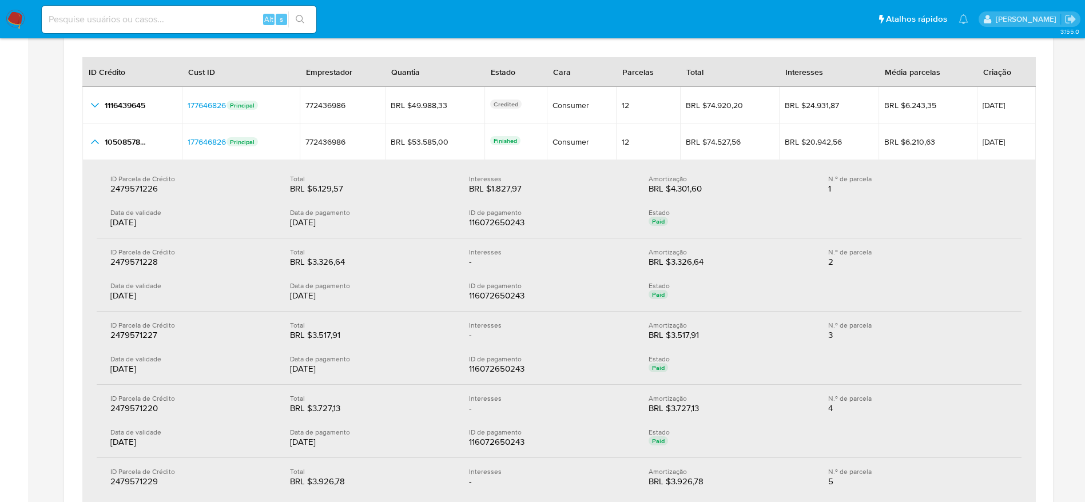
drag, startPoint x: 291, startPoint y: 223, endPoint x: 329, endPoint y: 228, distance: 38.1
click at [329, 228] on div "Data de pagamento 27/06/2025" at bounding box center [380, 218] width 180 height 21
drag, startPoint x: 320, startPoint y: 287, endPoint x: 327, endPoint y: 286, distance: 7.5
click at [327, 286] on div "Data de validade 27/06/2025 Data de pagamento 27/06/2025 ID de pagamento 116072…" at bounding box center [558, 291] width 897 height 21
drag, startPoint x: 289, startPoint y: 368, endPoint x: 337, endPoint y: 375, distance: 48.5
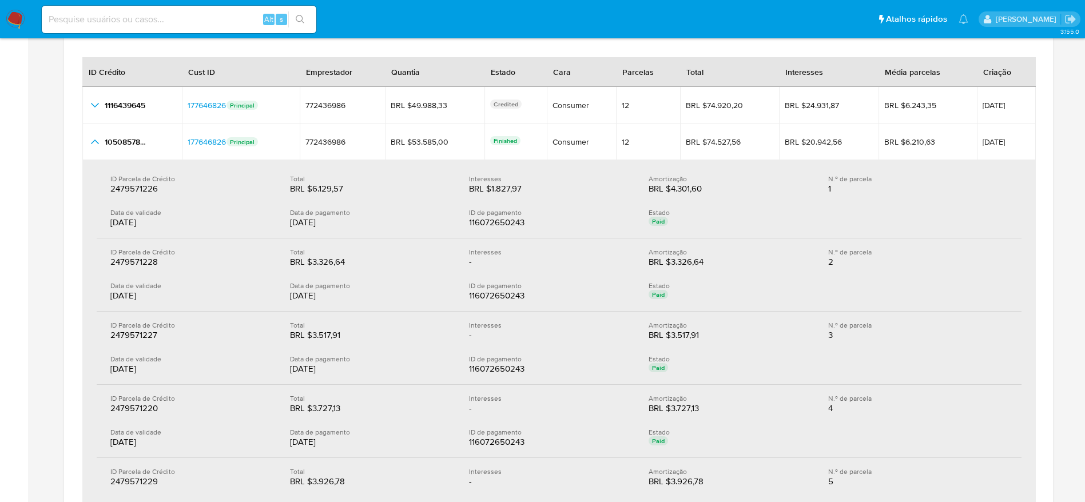
click at [337, 375] on div "Data de pagamento 27/06/2025" at bounding box center [380, 365] width 180 height 21
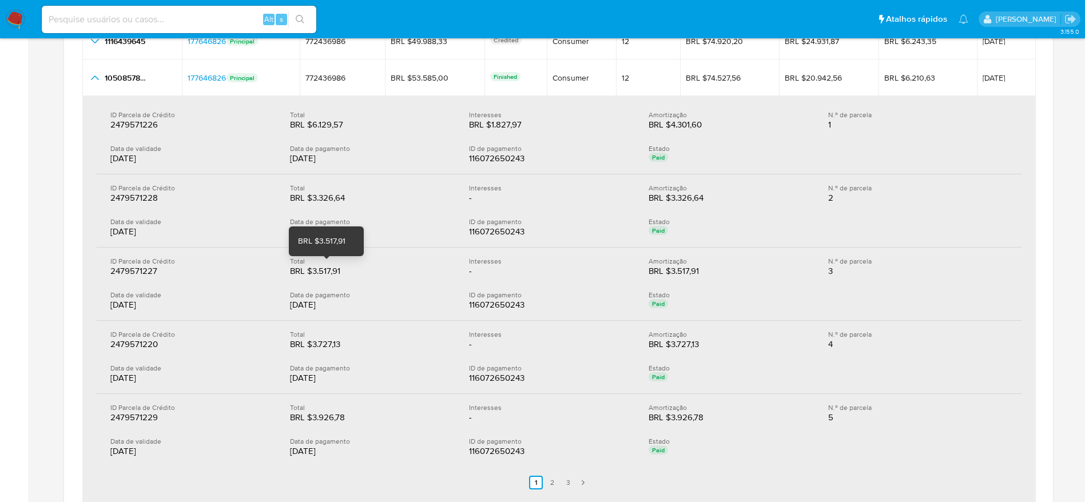
scroll to position [1581, 0]
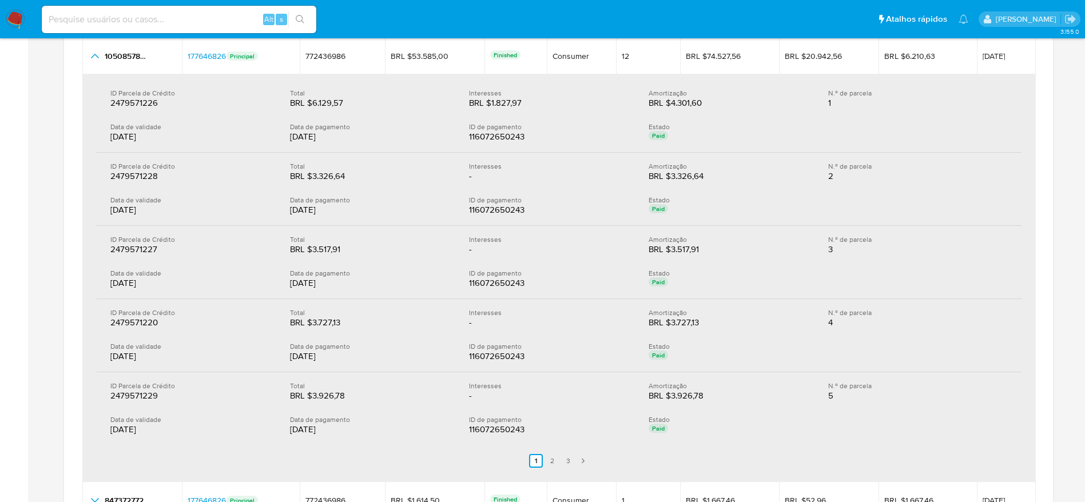
drag, startPoint x: 281, startPoint y: 361, endPoint x: 329, endPoint y: 363, distance: 48.7
click at [329, 363] on div "ID Parcela de Crédito 2479571220 2479571220 Total BRL $3.727,13 BRL $3.727,13 I…" at bounding box center [559, 335] width 925 height 73
drag, startPoint x: 307, startPoint y: 433, endPoint x: 401, endPoint y: 445, distance: 94.5
click at [401, 445] on section "ID Parcela de Crédito 2479571226 2479571226 Total BRL $6.129,57 BRL $6.129,57 I…" at bounding box center [559, 277] width 925 height 397
click at [559, 457] on link "2" at bounding box center [552, 461] width 14 height 14
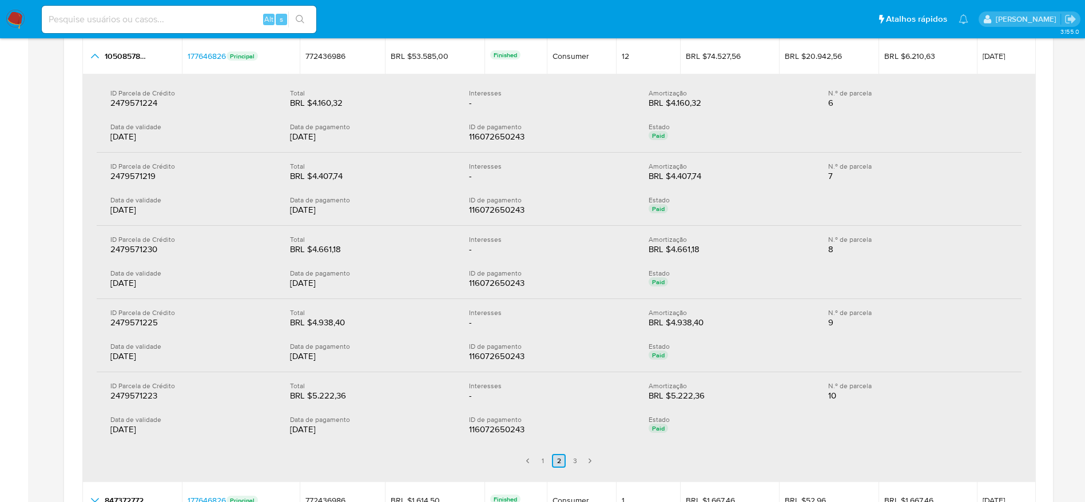
click at [555, 464] on link "2" at bounding box center [559, 461] width 14 height 14
click at [578, 461] on link "3" at bounding box center [575, 461] width 14 height 14
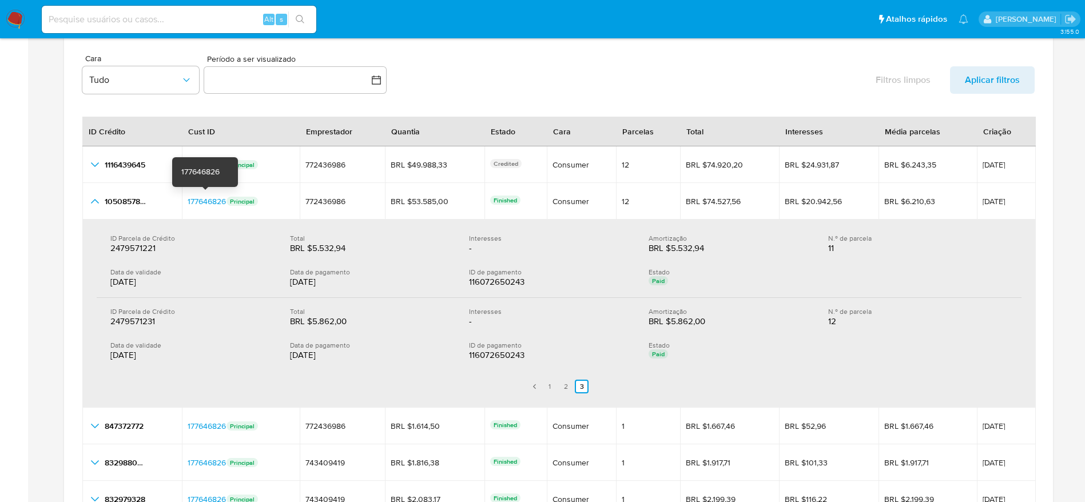
scroll to position [1410, 0]
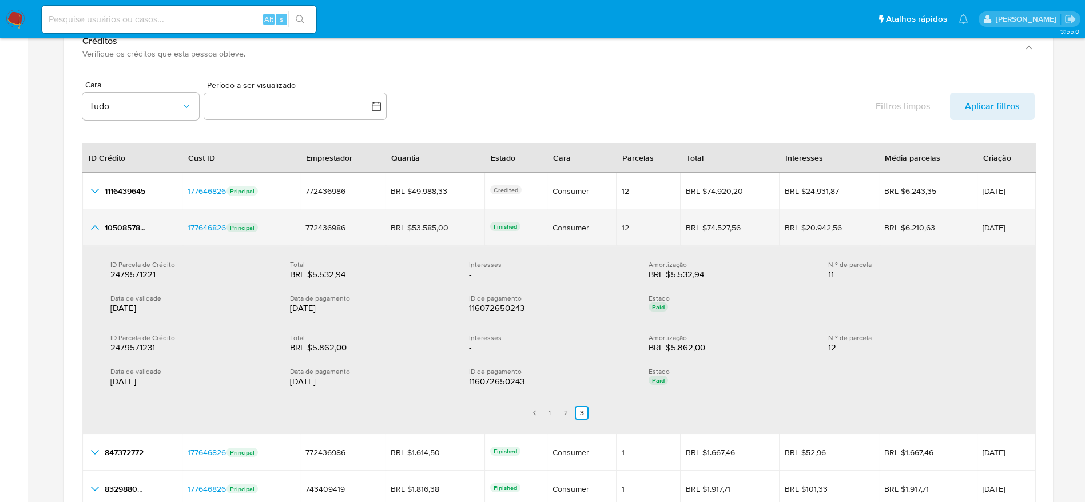
click at [94, 228] on icon "button_show_hidden_detail_by_id_1" at bounding box center [95, 228] width 14 height 14
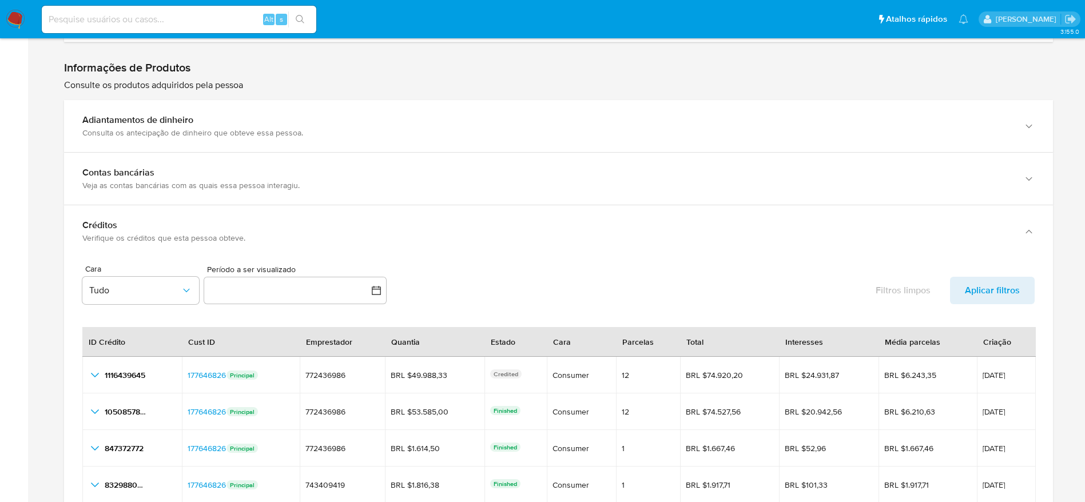
scroll to position [1324, 0]
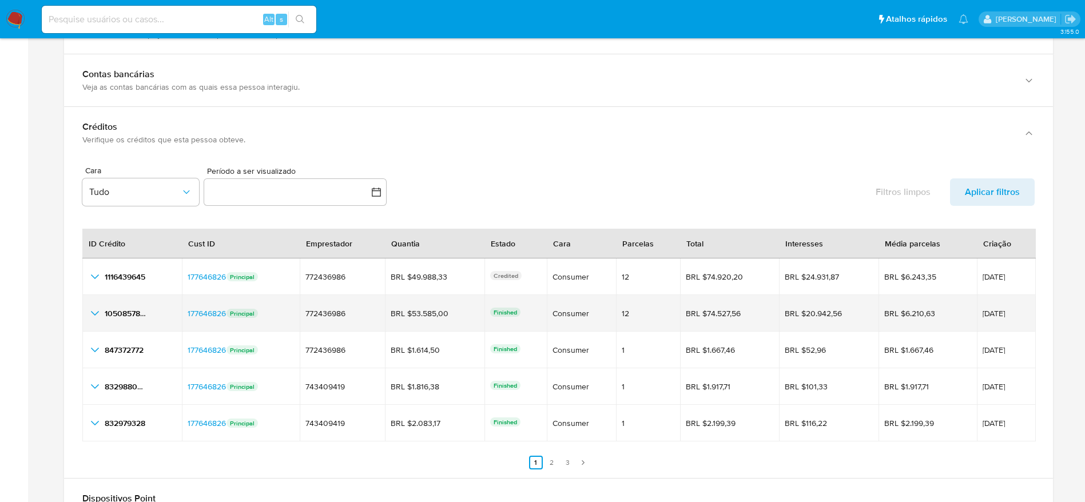
click at [96, 313] on icon "button_show_hidden_detail_by_id_1" at bounding box center [95, 314] width 14 height 14
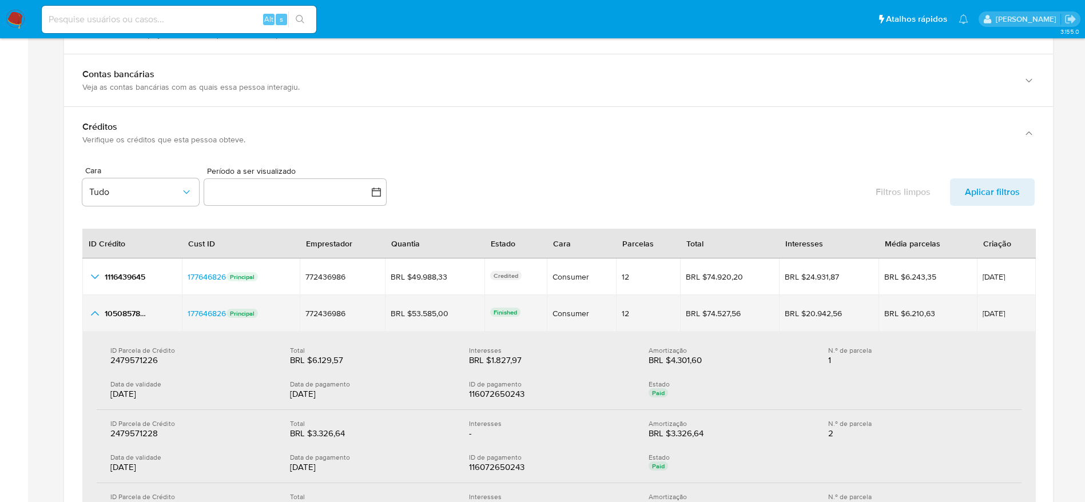
drag, startPoint x: 1010, startPoint y: 315, endPoint x: 961, endPoint y: 317, distance: 48.7
click at [977, 317] on td "09/06/2025" at bounding box center [1006, 313] width 59 height 37
drag, startPoint x: 614, startPoint y: 313, endPoint x: 628, endPoint y: 313, distance: 14.3
click at [628, 313] on div "12" at bounding box center [648, 313] width 52 height 10
drag, startPoint x: 926, startPoint y: 314, endPoint x: 881, endPoint y: 311, distance: 45.3
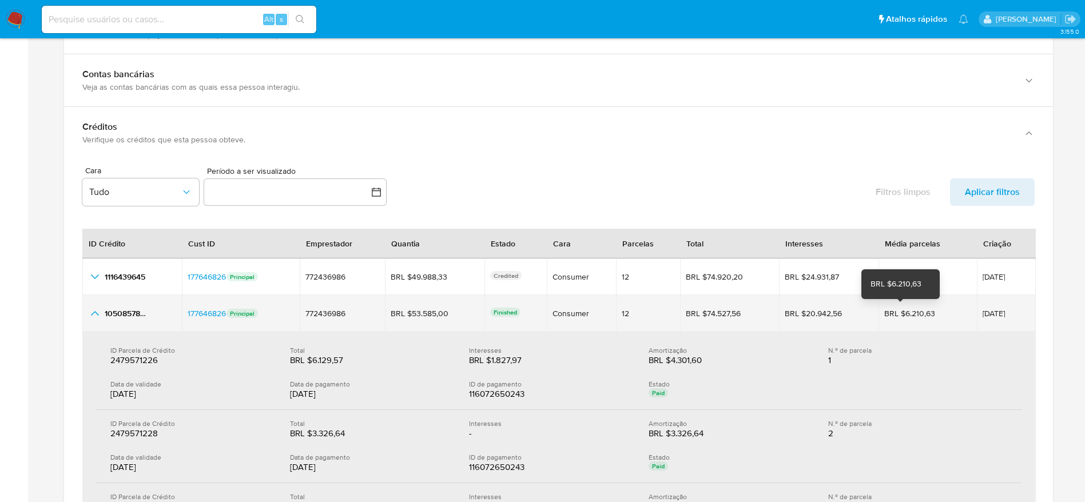
click at [884, 311] on div "BRL $6.210,63 BRL $6.210,63" at bounding box center [927, 313] width 87 height 10
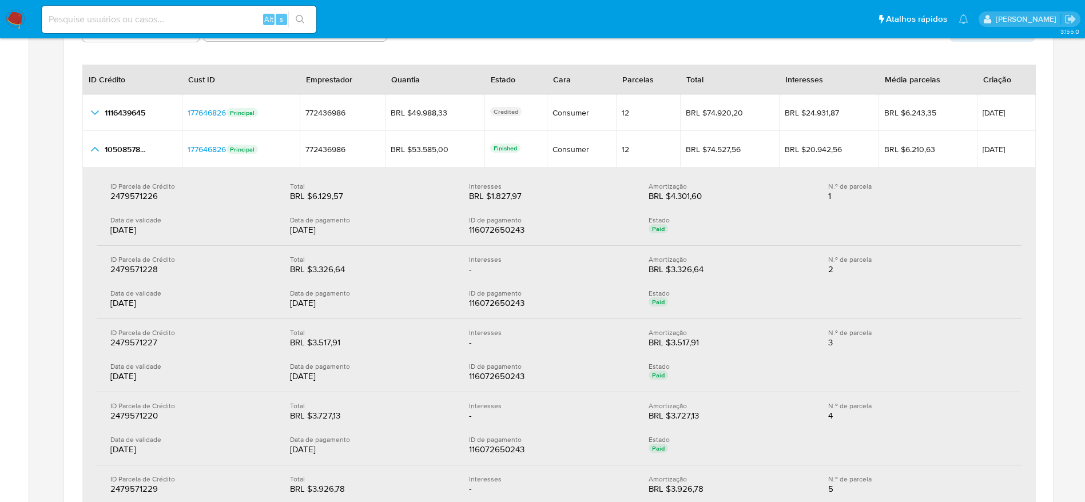
scroll to position [1495, 0]
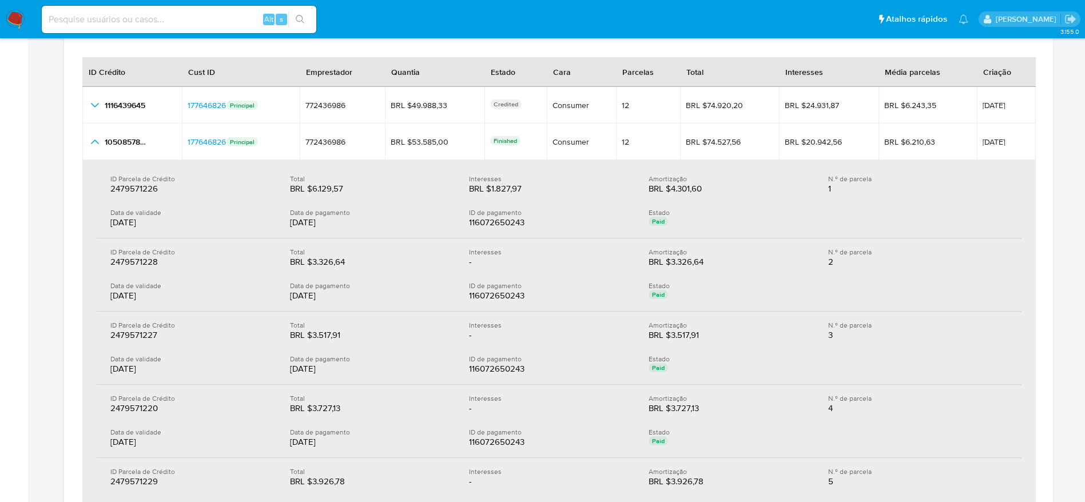
drag, startPoint x: 286, startPoint y: 223, endPoint x: 323, endPoint y: 222, distance: 36.6
click at [323, 222] on div "Data de validade 27/06/2025 Data de pagamento 27/06/2025 ID de pagamento 116072…" at bounding box center [558, 218] width 897 height 21
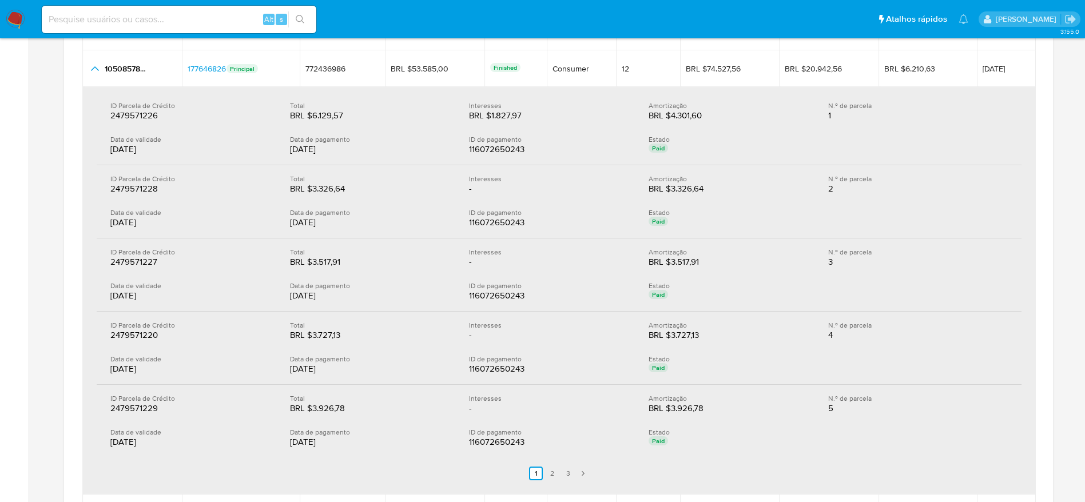
scroll to position [1410, 0]
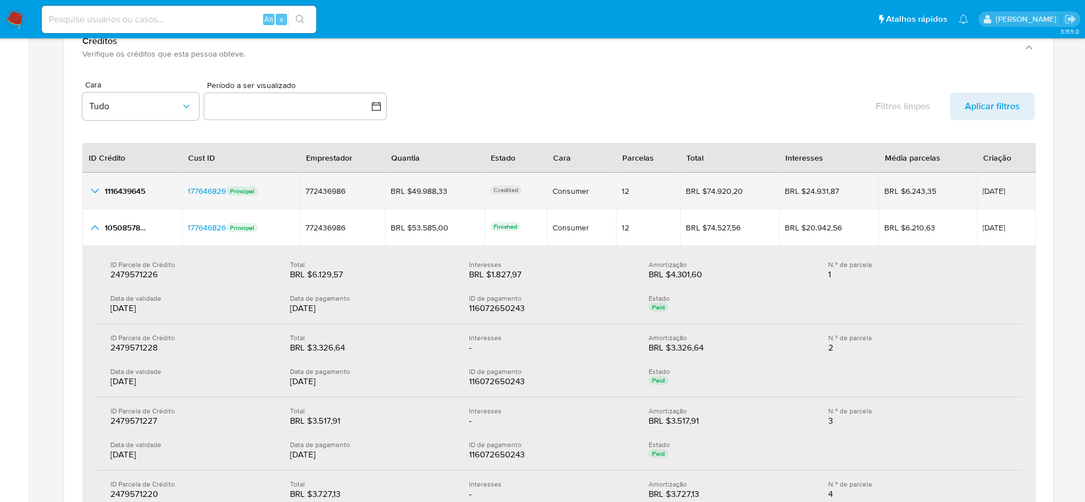
click at [95, 190] on icon "button_show_hidden_detail_by_id_0" at bounding box center [95, 191] width 14 height 14
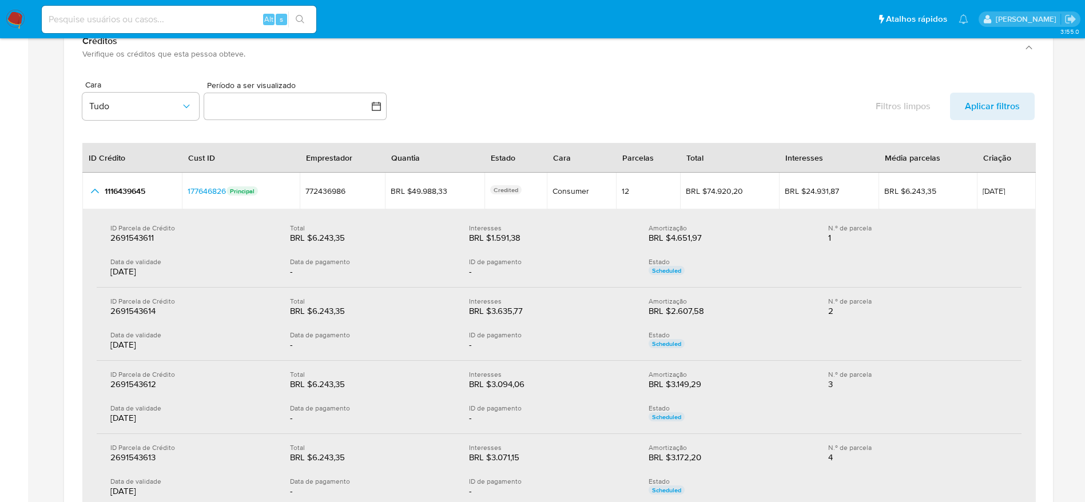
scroll to position [1495, 0]
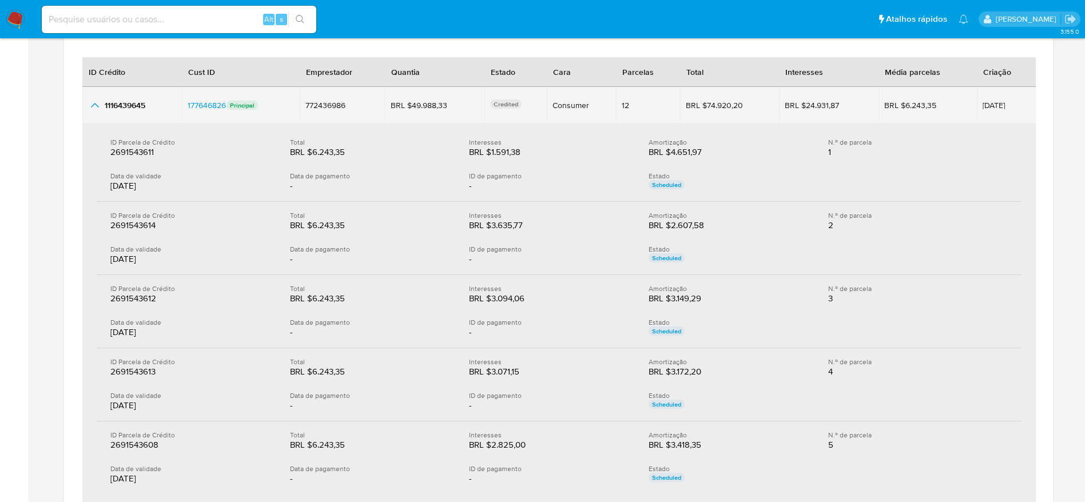
click at [94, 104] on icon "button_show_hidden_detail_by_id_0" at bounding box center [95, 105] width 8 height 5
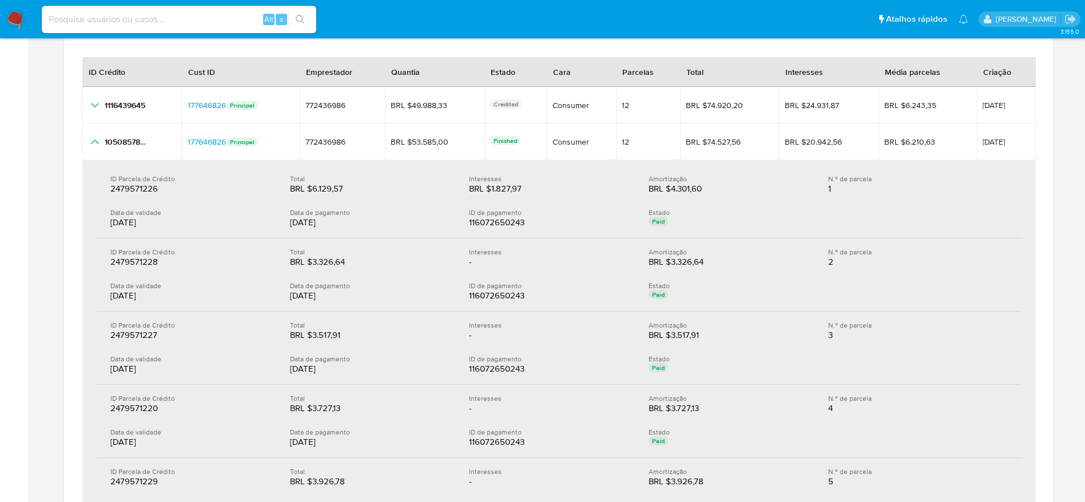
click at [392, 213] on div "Data de pagamento" at bounding box center [370, 212] width 161 height 9
click at [391, 213] on div "Data de pagamento" at bounding box center [370, 212] width 161 height 9
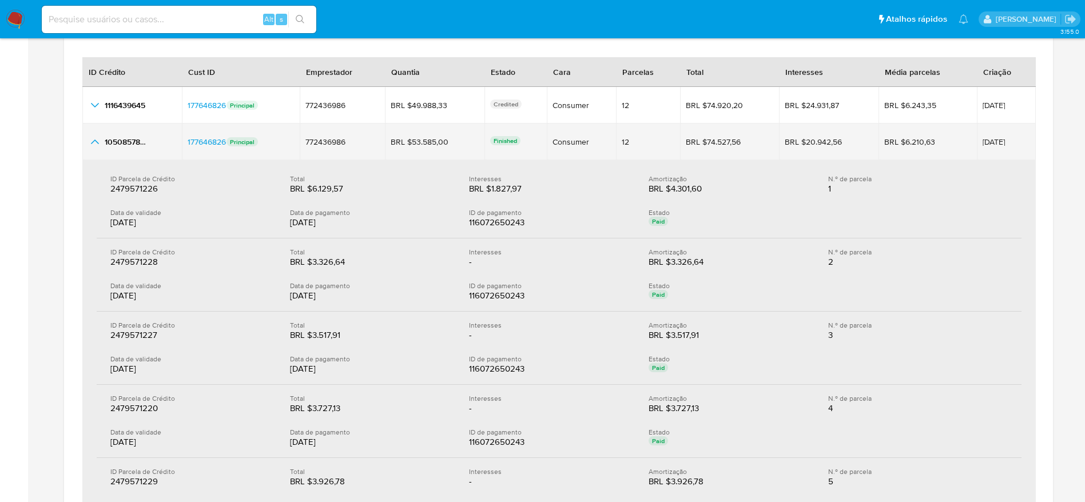
click at [95, 139] on icon "button_show_hidden_detail_by_id_1" at bounding box center [95, 142] width 14 height 14
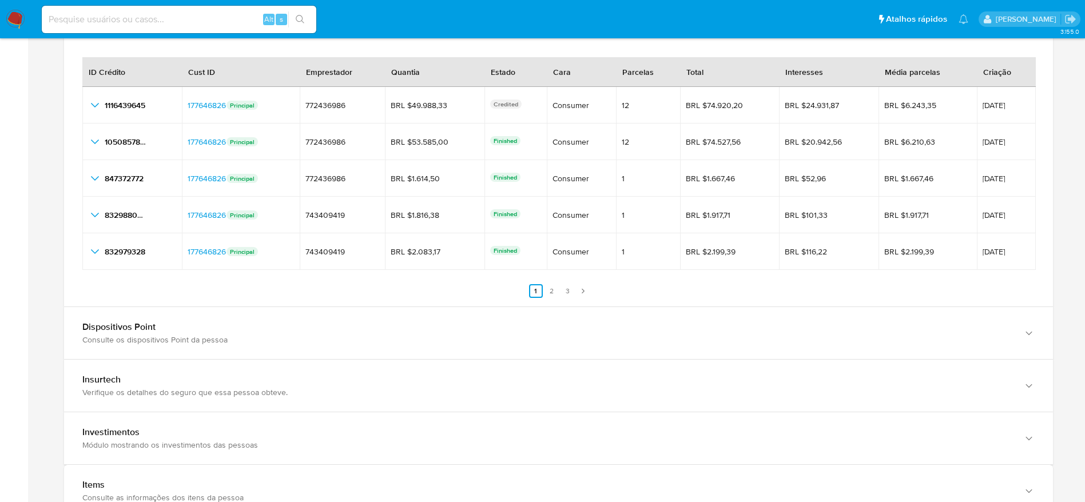
scroll to position [1410, 0]
